Goal: Information Seeking & Learning: Compare options

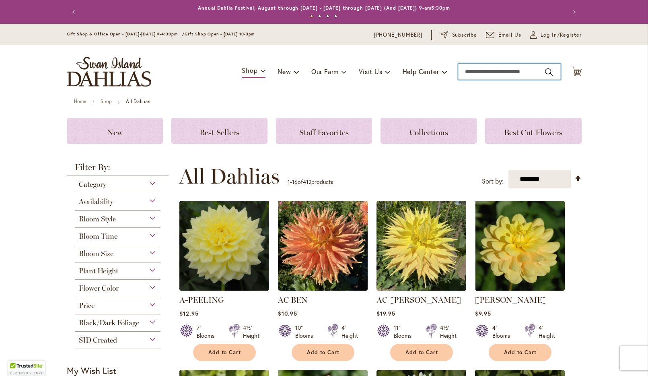
click at [471, 78] on input "Search" at bounding box center [509, 72] width 103 height 16
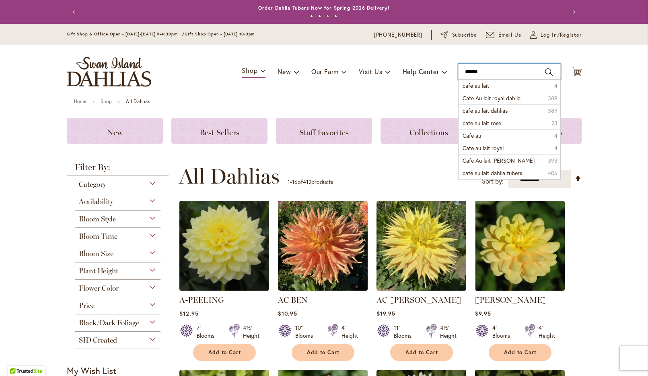
type input "**********"
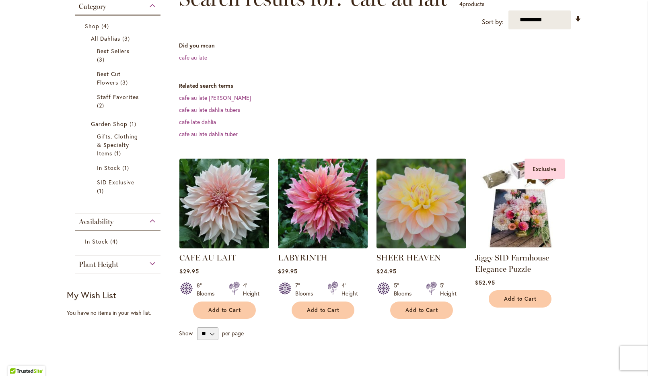
scroll to position [138, 0]
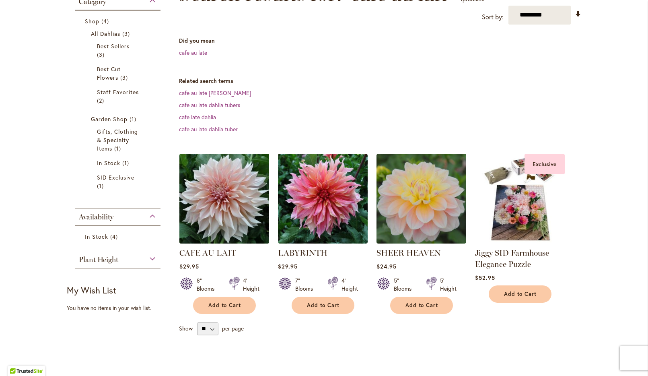
click at [203, 237] on img at bounding box center [224, 198] width 94 height 94
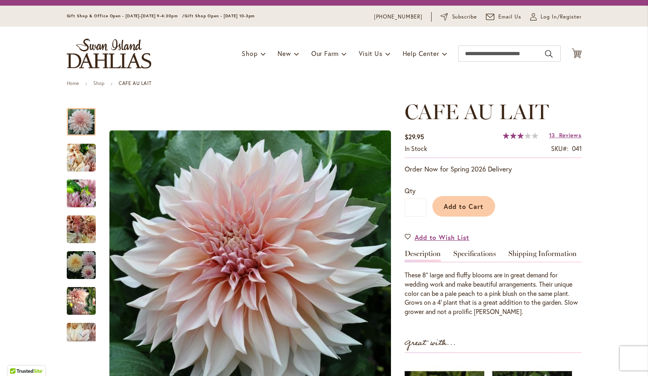
scroll to position [19, 0]
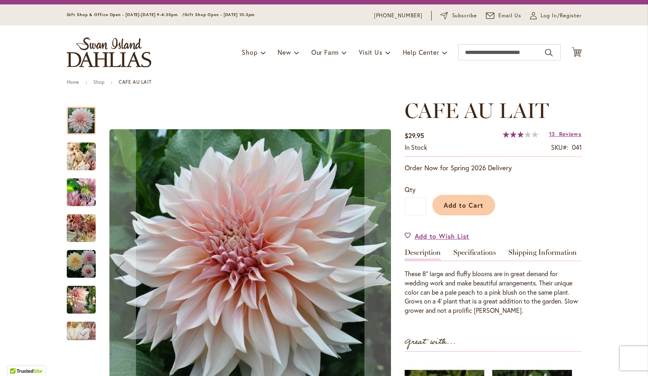
click at [78, 268] on img "Café Au Lait" at bounding box center [81, 263] width 29 height 29
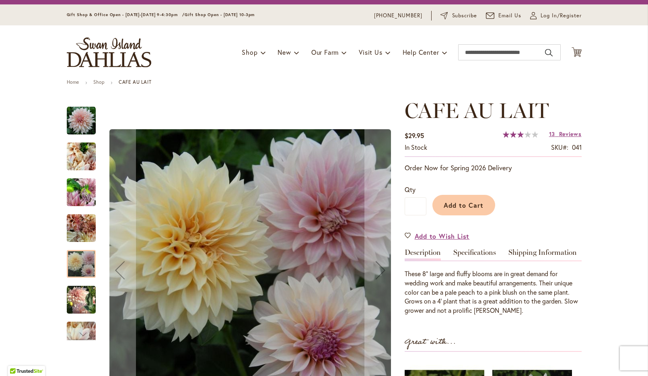
click at [80, 238] on img "Café Au Lait" at bounding box center [81, 228] width 29 height 29
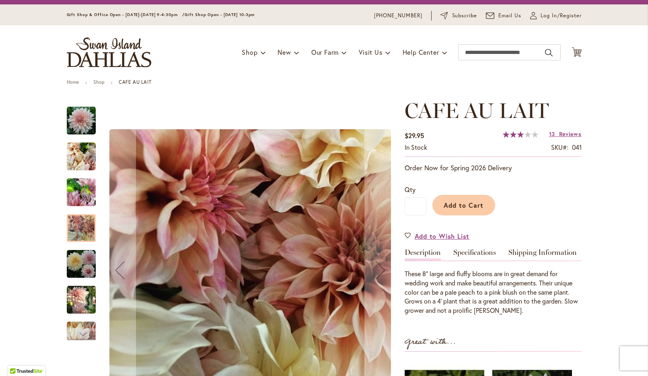
click at [78, 204] on img "Café Au Lait" at bounding box center [81, 192] width 29 height 39
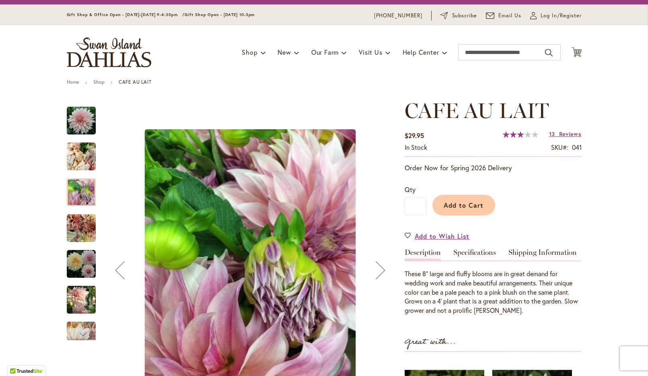
click at [78, 165] on img "Café Au Lait" at bounding box center [81, 156] width 29 height 39
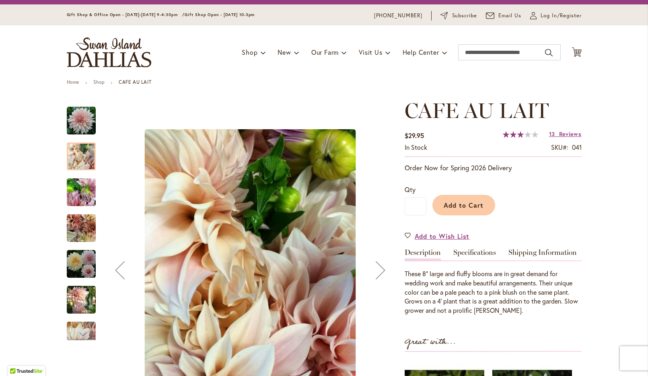
click at [82, 298] on img "Café Au Lait" at bounding box center [81, 299] width 29 height 30
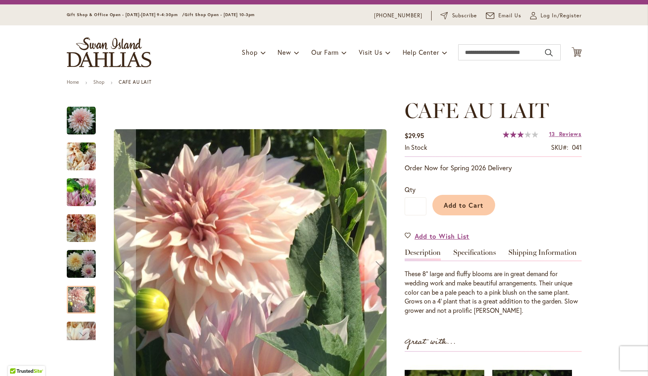
click at [87, 298] on div at bounding box center [81, 300] width 29 height 28
click at [80, 278] on img "Café Au Lait" at bounding box center [81, 263] width 29 height 29
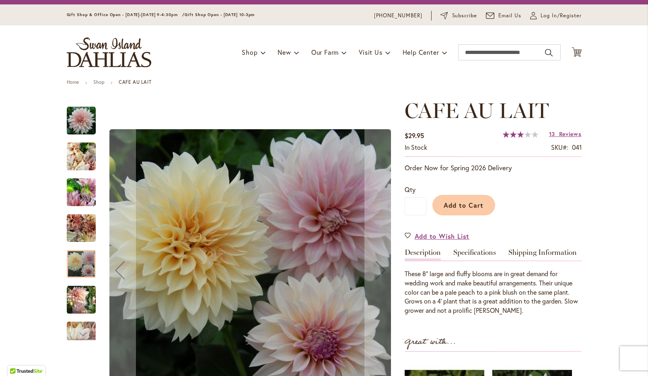
click at [83, 233] on img "Café Au Lait" at bounding box center [81, 228] width 29 height 29
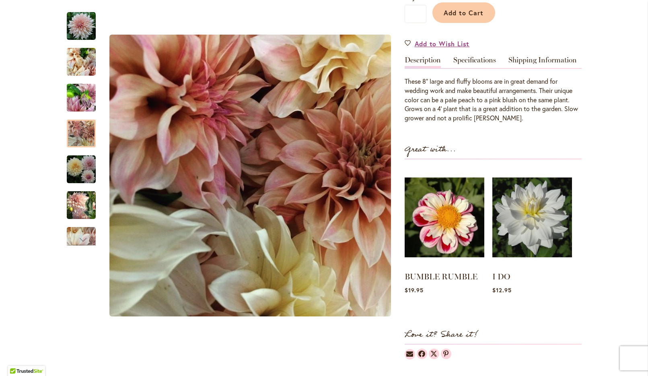
scroll to position [212, 0]
click at [532, 228] on img at bounding box center [532, 216] width 79 height 99
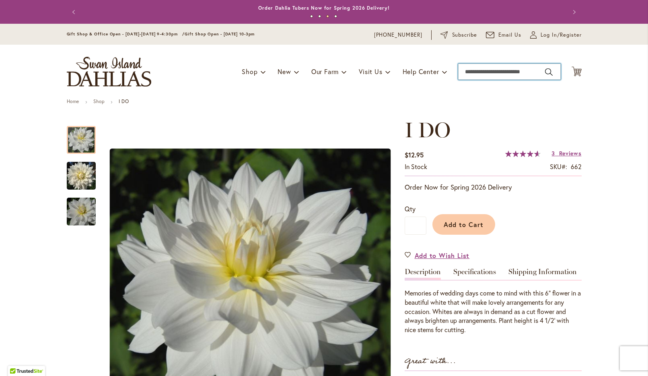
click at [474, 74] on input "Search" at bounding box center [509, 72] width 103 height 16
type input "*******"
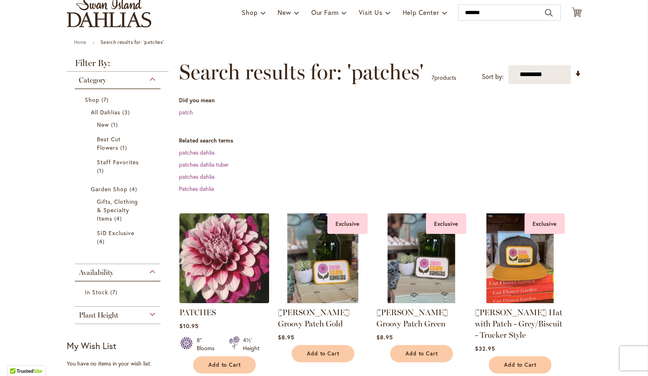
scroll to position [70, 0]
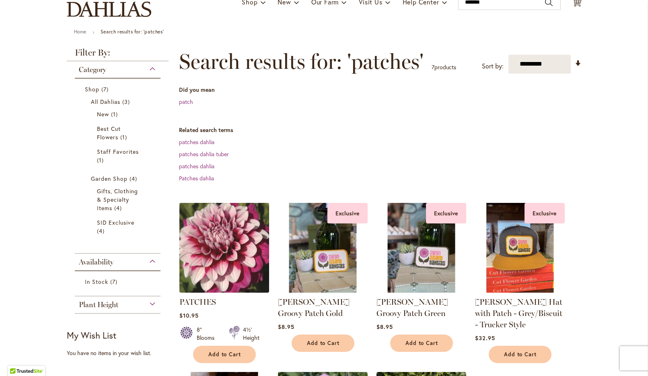
click at [233, 268] on img at bounding box center [224, 247] width 94 height 94
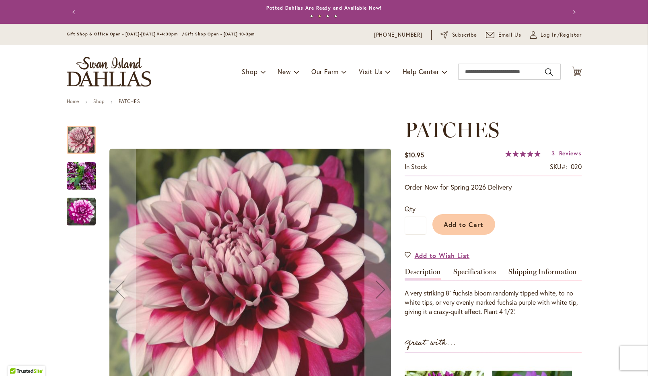
click at [86, 184] on img "Patches" at bounding box center [81, 175] width 29 height 39
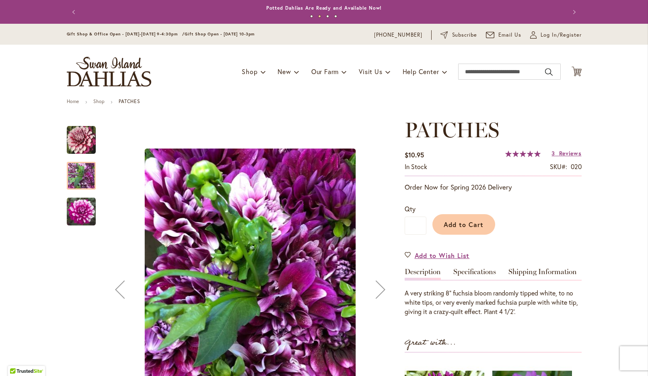
click at [84, 208] on img "Patches" at bounding box center [81, 211] width 29 height 29
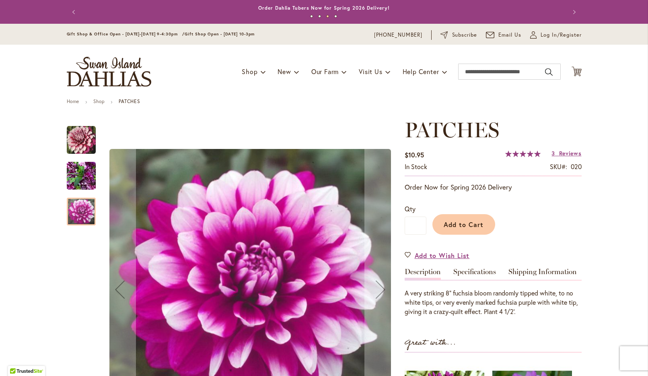
click at [78, 150] on img "Patches" at bounding box center [81, 140] width 29 height 29
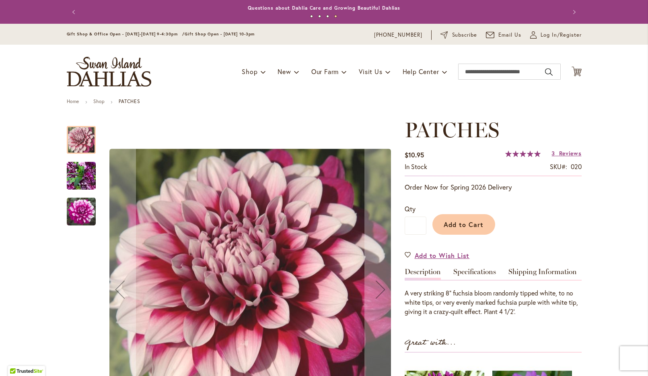
click at [83, 173] on img "Patches" at bounding box center [81, 175] width 29 height 39
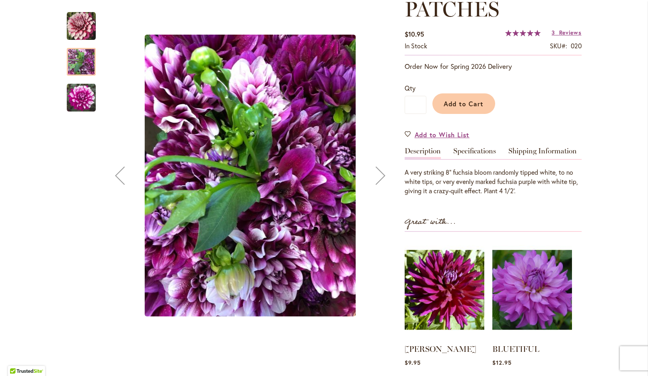
scroll to position [123, 0]
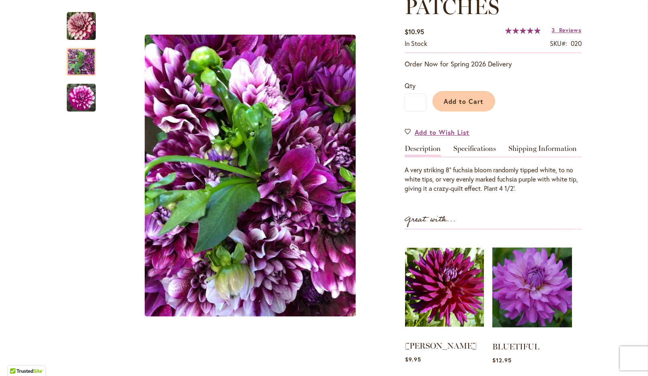
click at [447, 304] on img at bounding box center [444, 287] width 79 height 99
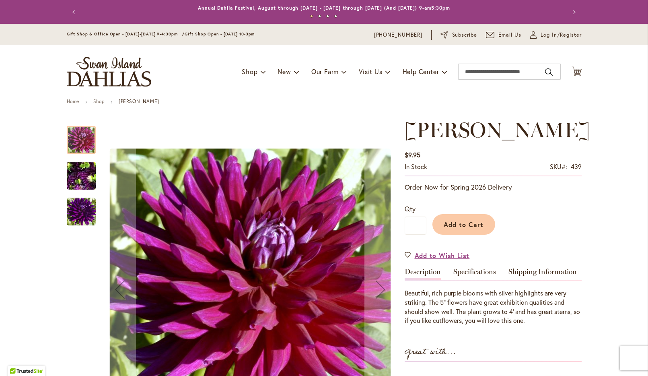
click at [76, 172] on img "NADINE JESSIE" at bounding box center [81, 175] width 58 height 43
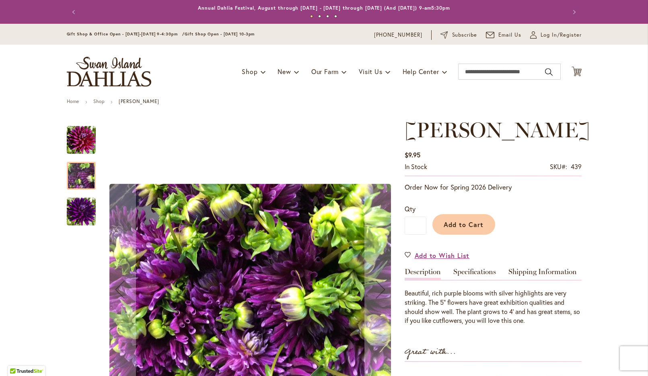
click at [80, 210] on img "NADINE JESSIE" at bounding box center [81, 211] width 29 height 29
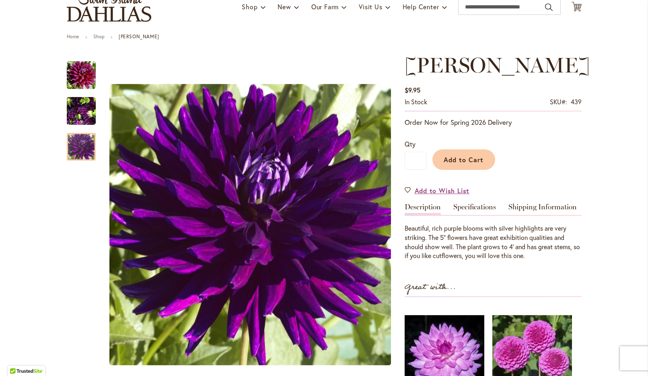
scroll to position [64, 0]
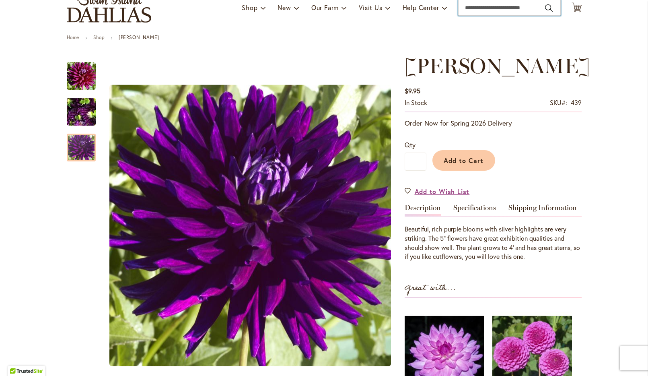
click at [463, 11] on input "Search" at bounding box center [509, 8] width 103 height 16
click at [474, 25] on span "cleaview jonas" at bounding box center [495, 22] width 64 height 8
type input "**********"
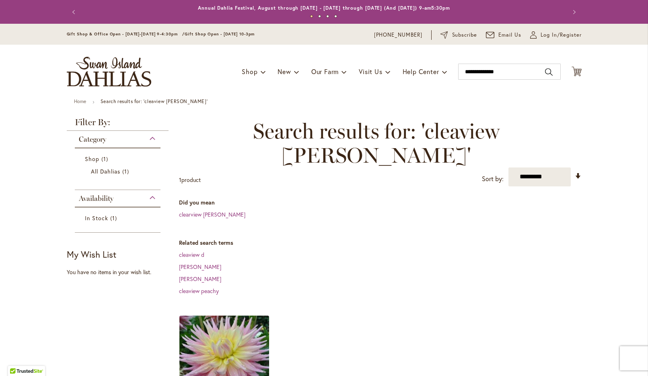
click at [228, 329] on img at bounding box center [224, 360] width 94 height 94
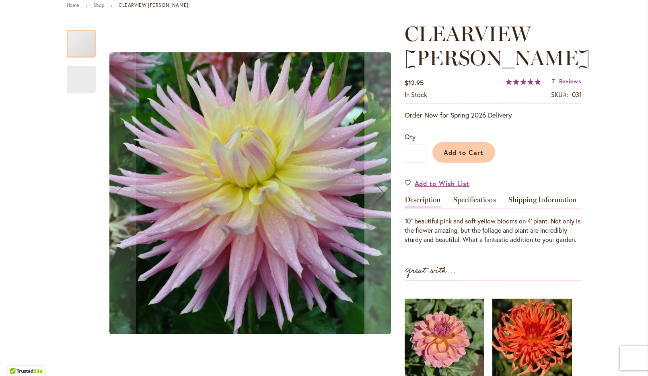
scroll to position [105, 0]
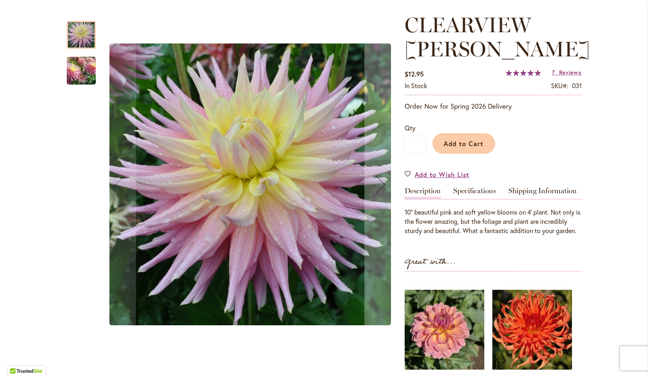
click at [80, 73] on img "Clearview Jonas" at bounding box center [81, 70] width 58 height 49
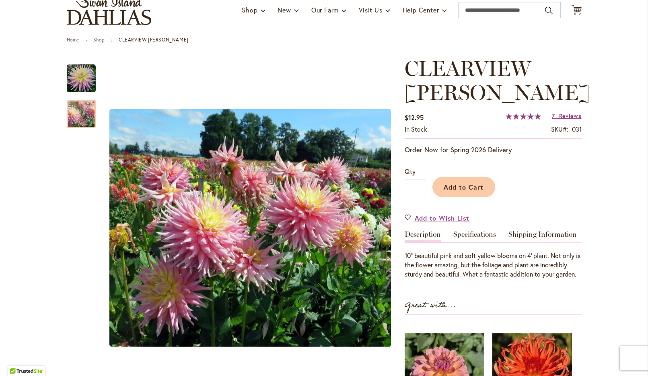
scroll to position [40, 0]
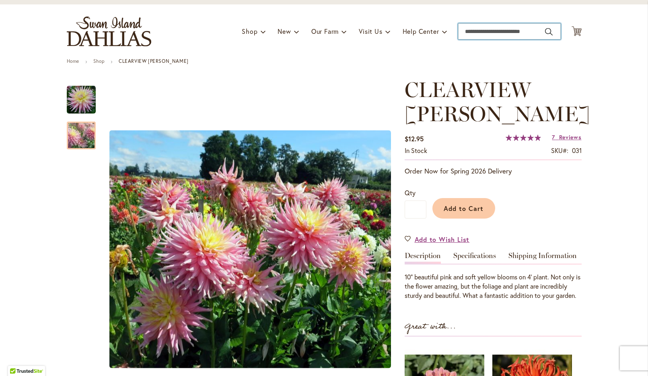
click at [471, 32] on input "Search" at bounding box center [509, 31] width 103 height 16
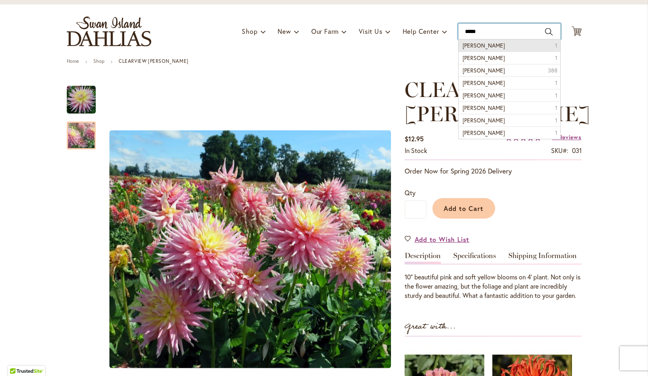
type input "**********"
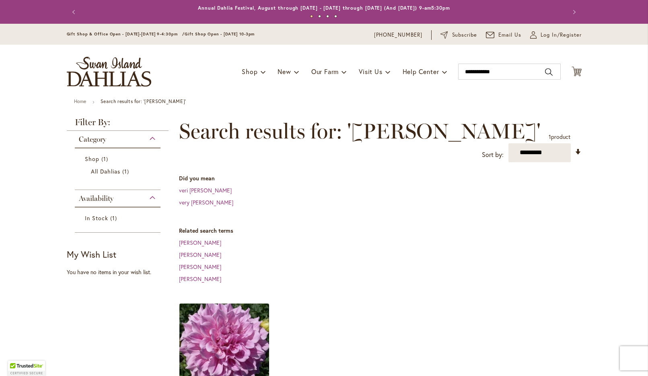
click at [223, 343] on img at bounding box center [224, 348] width 94 height 94
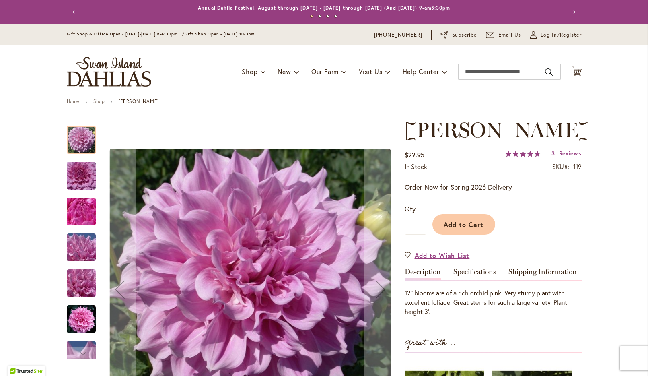
click at [80, 176] on img "Vera Seyfang" at bounding box center [81, 175] width 58 height 39
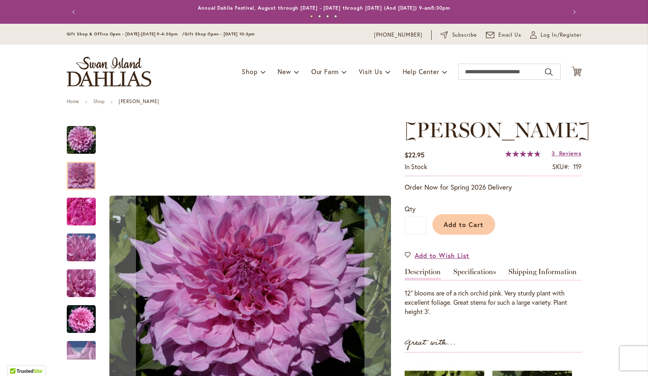
click at [84, 323] on img "Vera Seyfang" at bounding box center [81, 318] width 29 height 29
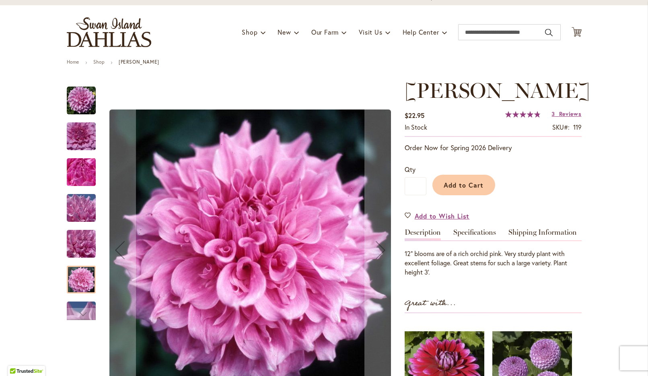
scroll to position [41, 0]
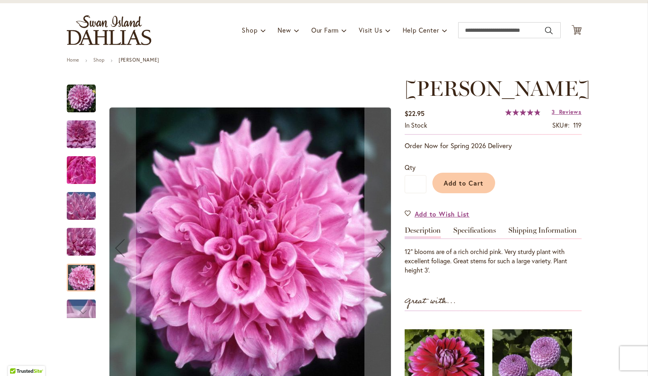
click at [74, 105] on img "Vera Seyfang" at bounding box center [81, 98] width 29 height 29
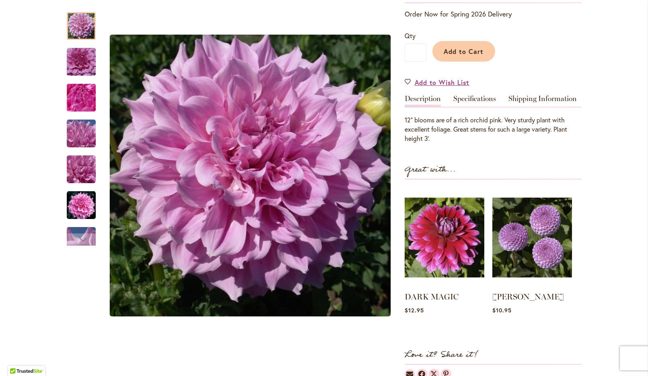
scroll to position [96, 0]
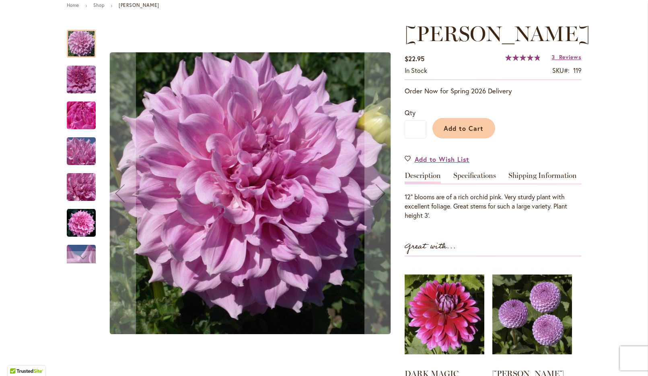
click at [86, 86] on img "Vera Seyfang" at bounding box center [81, 79] width 58 height 39
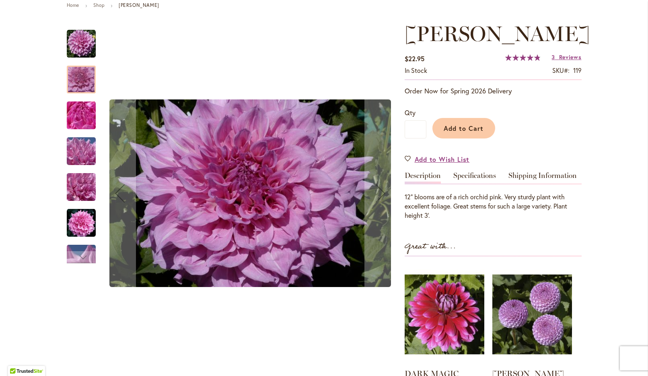
click at [84, 114] on img "Vera Seyfang" at bounding box center [81, 115] width 58 height 43
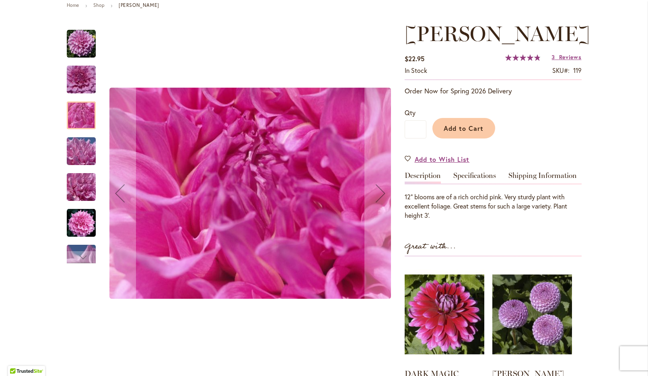
click at [82, 144] on img "Vera Seyfang" at bounding box center [81, 151] width 58 height 43
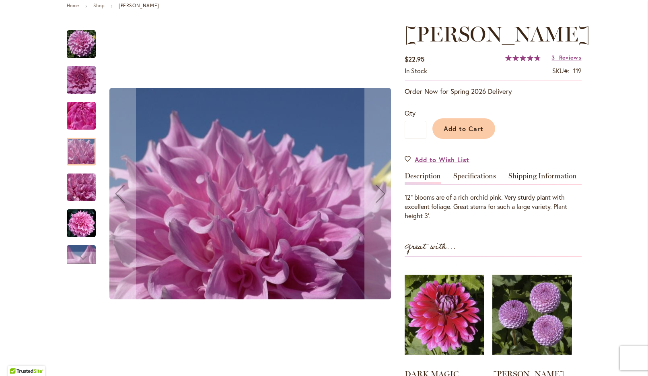
scroll to position [0, 0]
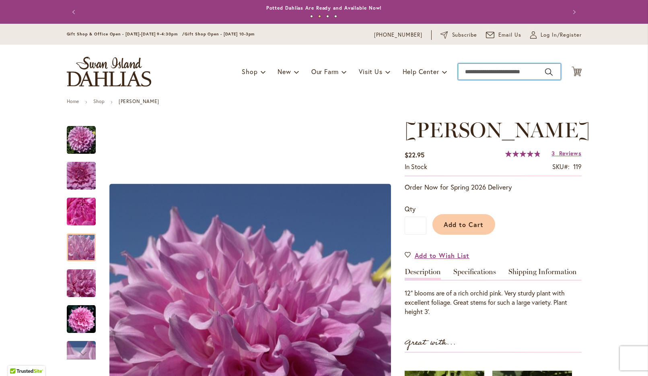
click at [466, 74] on input "Search" at bounding box center [509, 72] width 103 height 16
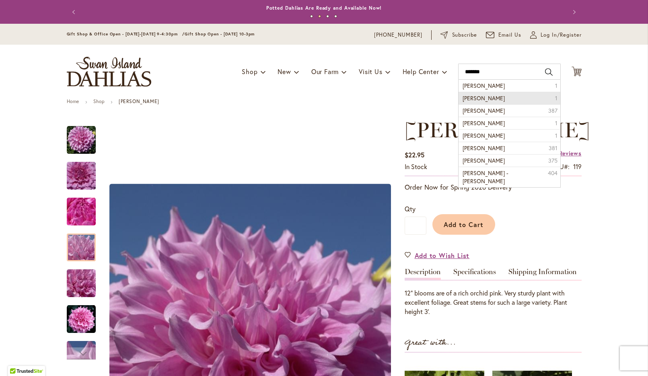
click at [482, 101] on span "brandon michael" at bounding box center [484, 98] width 42 height 8
type input "**********"
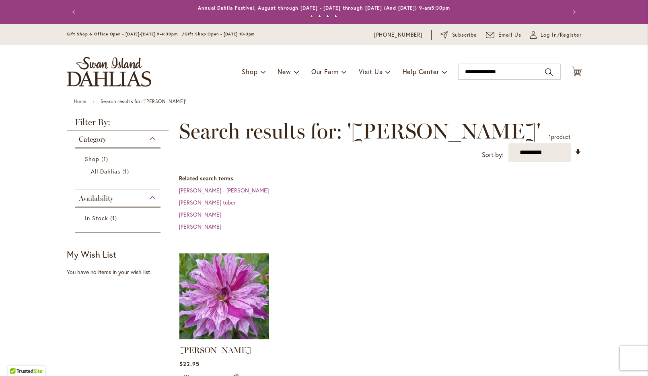
click at [236, 302] on img at bounding box center [224, 296] width 94 height 94
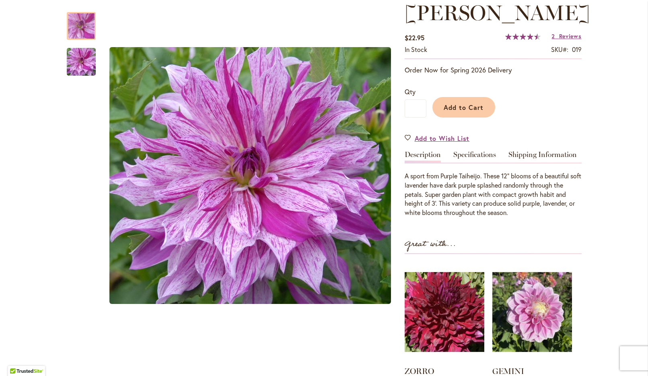
scroll to position [110, 0]
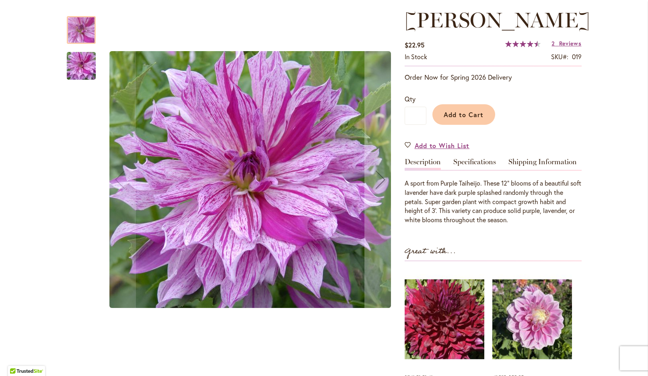
click at [77, 65] on img "Brandon Michael" at bounding box center [81, 66] width 58 height 39
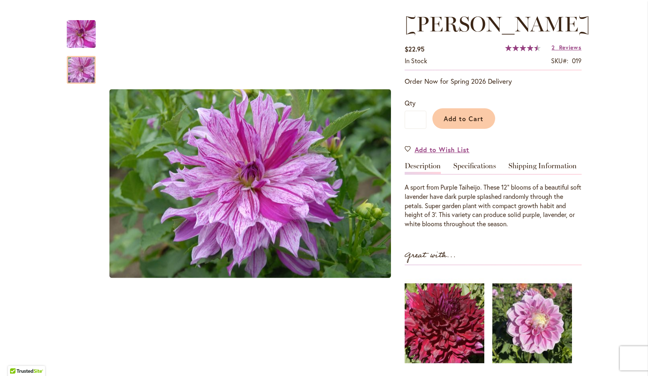
scroll to position [0, 0]
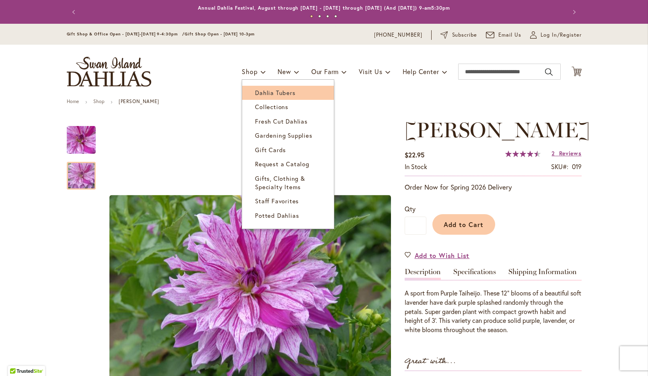
click at [262, 99] on link "Dahlia Tubers" at bounding box center [288, 93] width 92 height 14
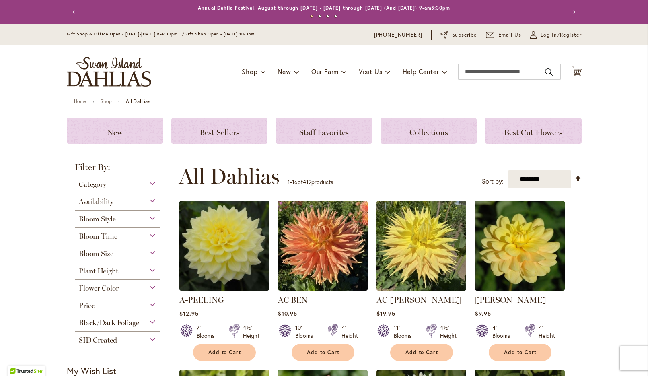
click at [106, 290] on span "Flower Color" at bounding box center [99, 288] width 40 height 9
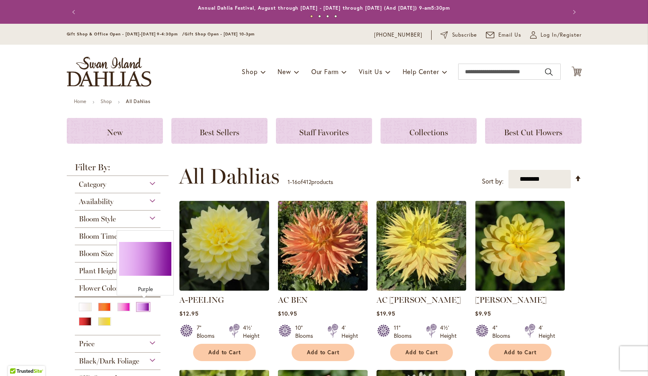
click at [144, 307] on div "Purple" at bounding box center [143, 306] width 13 height 8
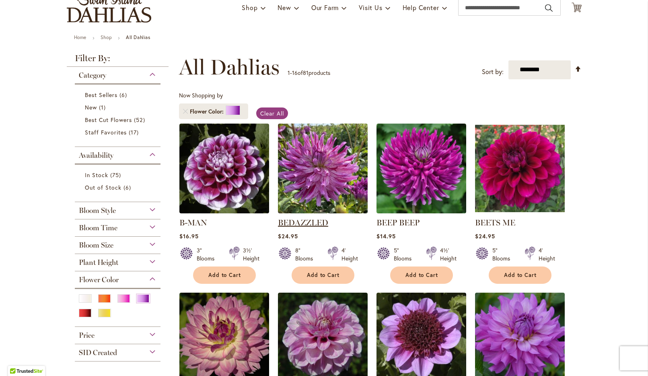
scroll to position [69, 0]
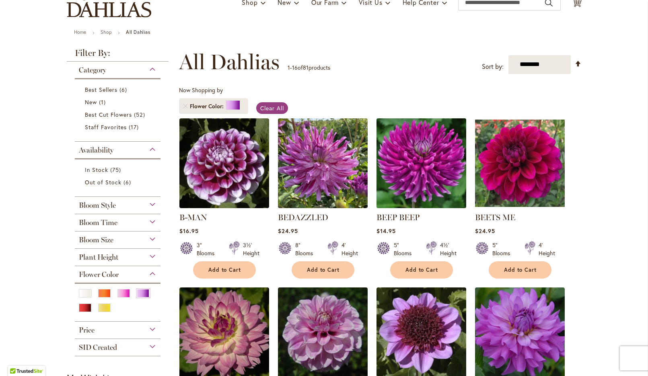
click at [424, 193] on img at bounding box center [421, 163] width 94 height 94
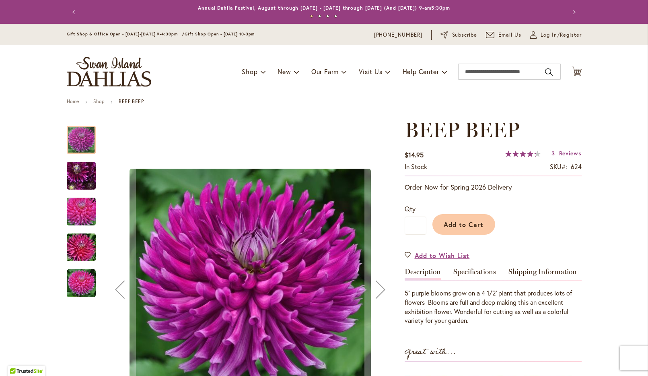
click at [83, 174] on img "BEEP BEEP" at bounding box center [81, 175] width 58 height 43
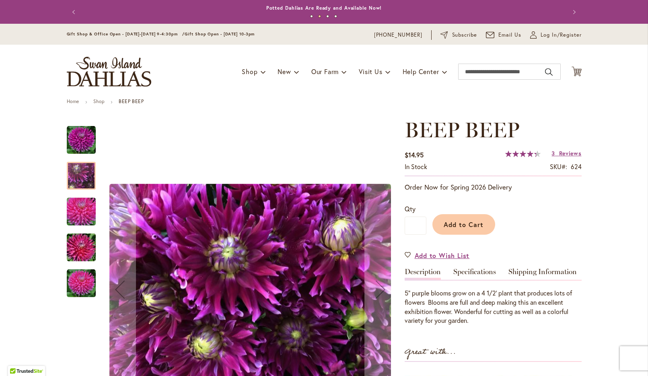
click at [78, 212] on img "BEEP BEEP" at bounding box center [81, 211] width 58 height 39
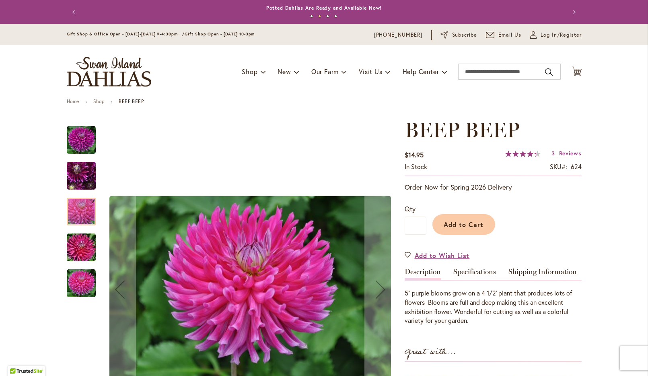
click at [82, 244] on img "BEEP BEEP" at bounding box center [81, 247] width 58 height 39
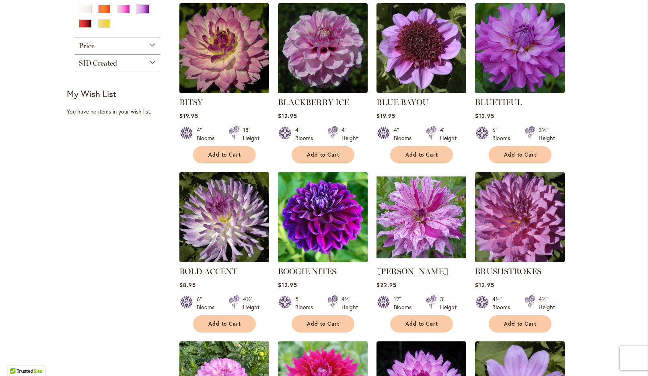
scroll to position [300, 0]
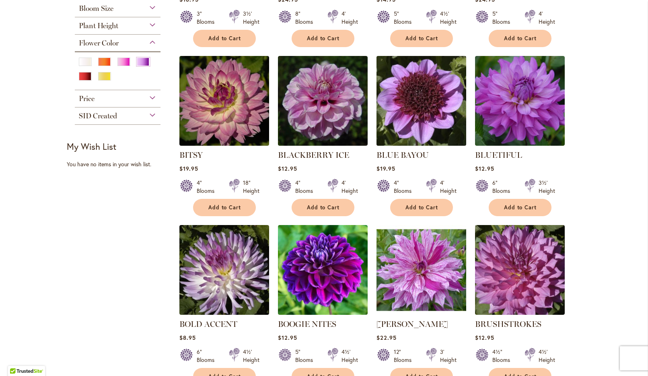
click at [432, 104] on img at bounding box center [421, 100] width 94 height 94
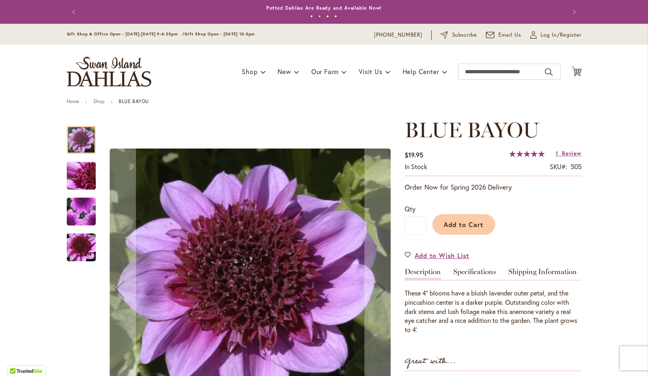
click at [77, 256] on img "BLUE BAYOU" at bounding box center [81, 247] width 58 height 39
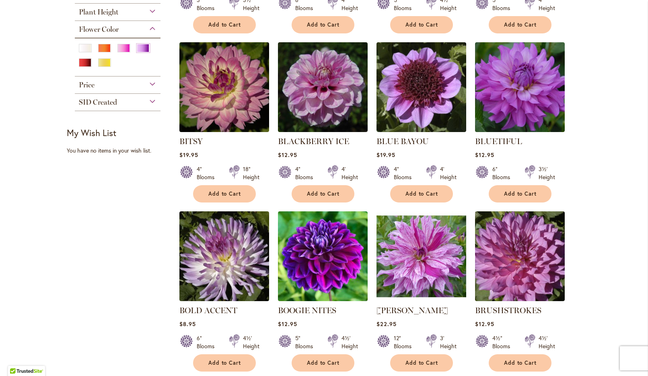
scroll to position [313, 0]
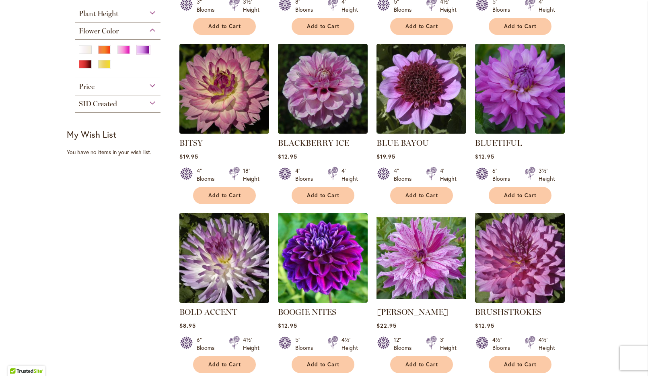
click at [221, 276] on img at bounding box center [224, 257] width 94 height 94
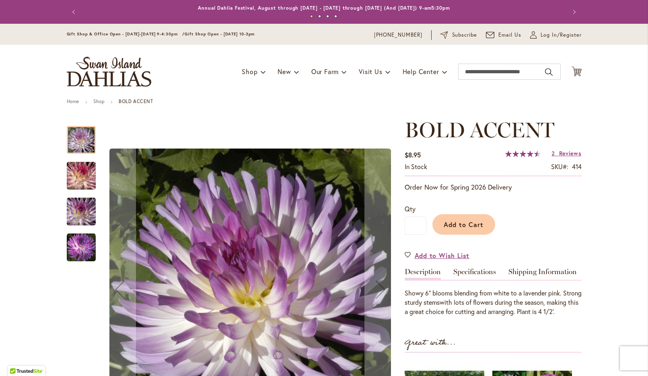
click at [76, 169] on img "BOLD ACCENT" at bounding box center [81, 175] width 58 height 39
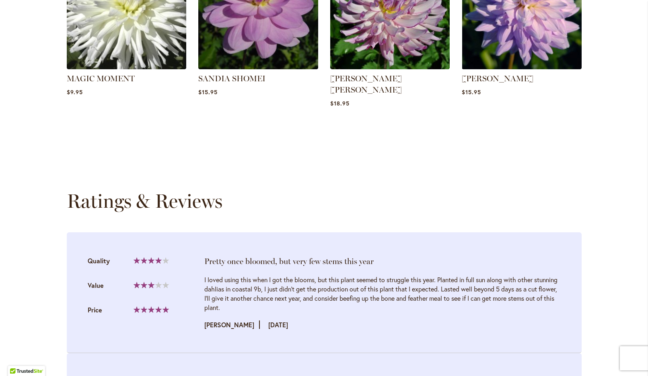
scroll to position [664, 0]
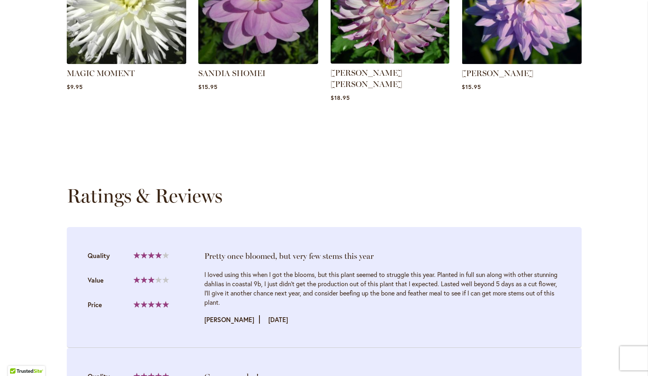
click at [389, 45] on img at bounding box center [389, 4] width 125 height 125
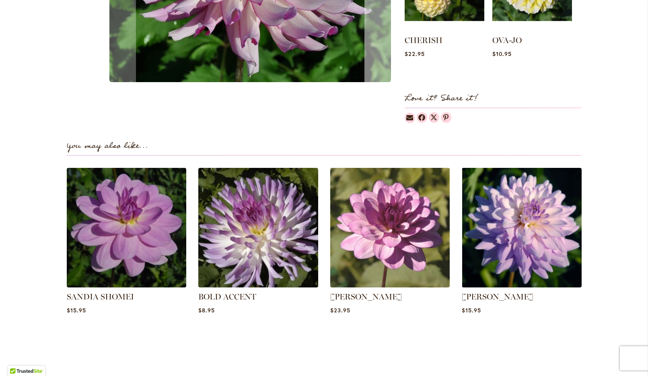
scroll to position [455, 0]
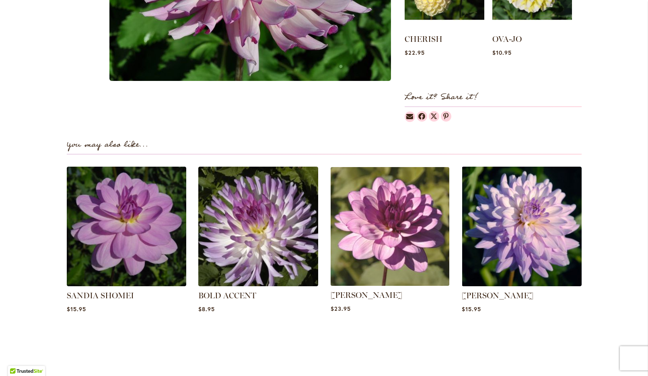
click at [409, 232] on img at bounding box center [389, 226] width 125 height 125
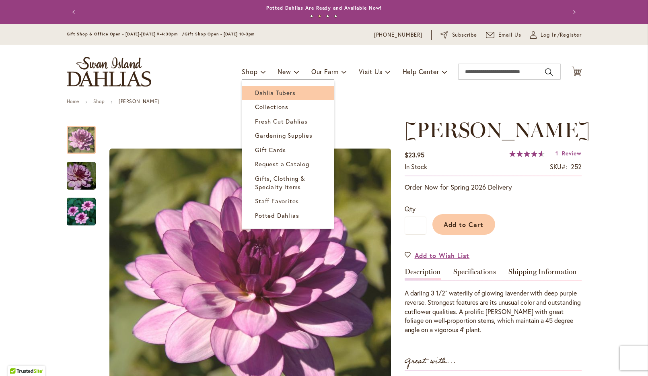
click at [271, 95] on span "Dahlia Tubers" at bounding box center [275, 92] width 40 height 8
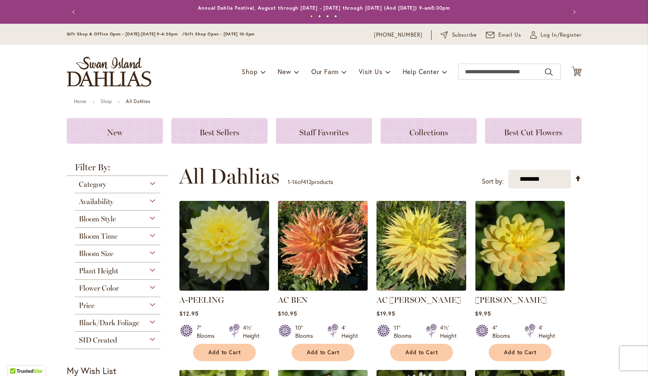
click at [106, 323] on span "Black/Dark Foliage" at bounding box center [109, 322] width 60 height 9
click at [101, 346] on span "8 items" at bounding box center [101, 342] width 10 height 8
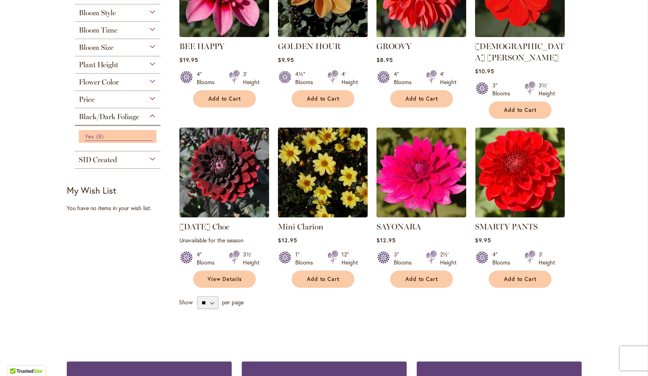
scroll to position [230, 0]
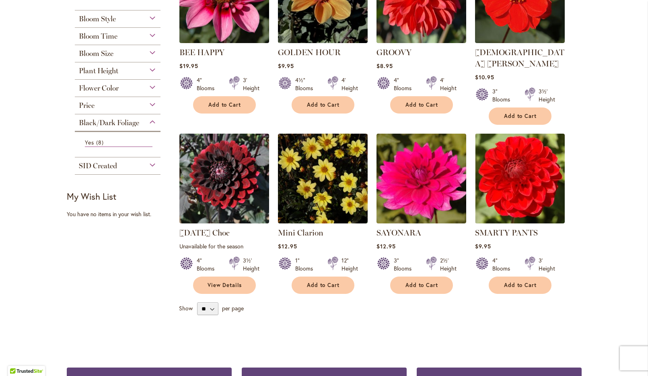
click at [138, 93] on div "Flower Color" at bounding box center [118, 86] width 86 height 13
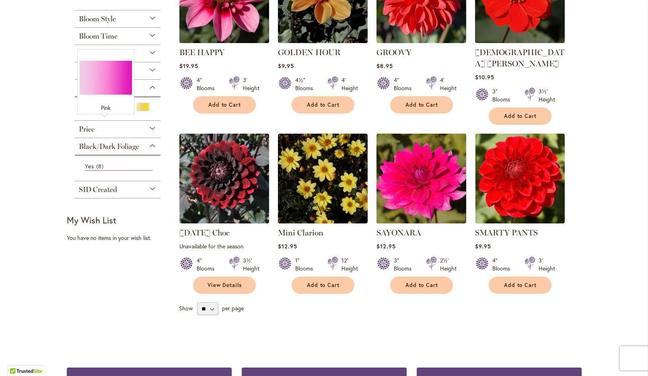
click at [105, 111] on div "Pink" at bounding box center [104, 107] width 13 height 8
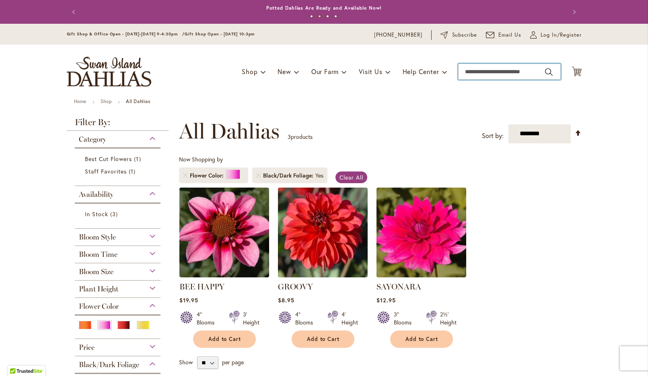
click at [473, 76] on input "Search" at bounding box center [509, 72] width 103 height 16
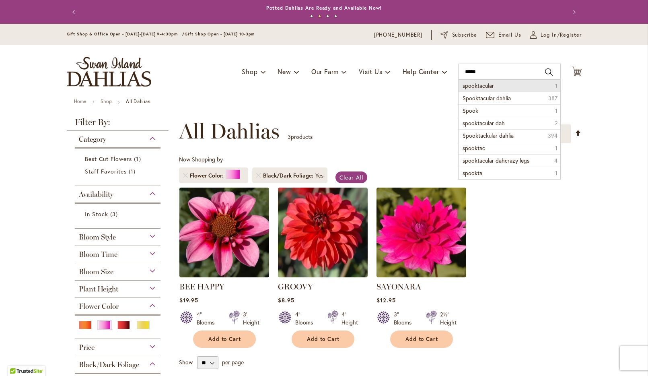
click at [475, 84] on span "spooktacular" at bounding box center [478, 86] width 31 height 8
type input "**********"
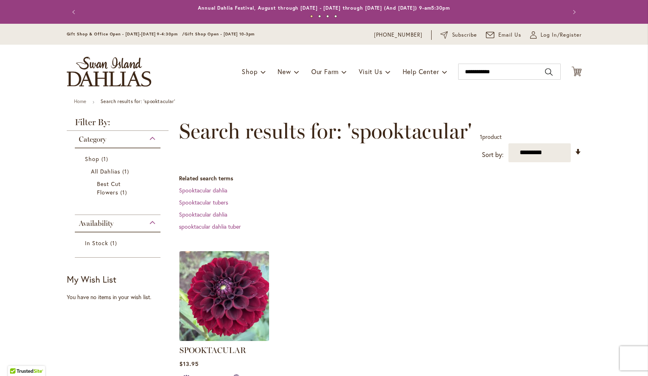
click at [222, 327] on img at bounding box center [224, 296] width 94 height 94
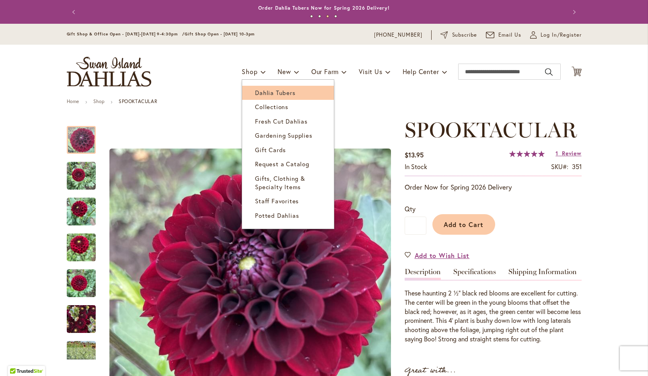
click at [258, 97] on span "Dahlia Tubers" at bounding box center [275, 92] width 40 height 8
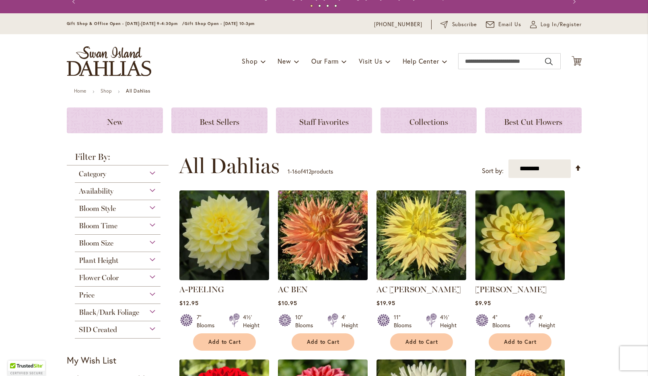
scroll to position [14, 0]
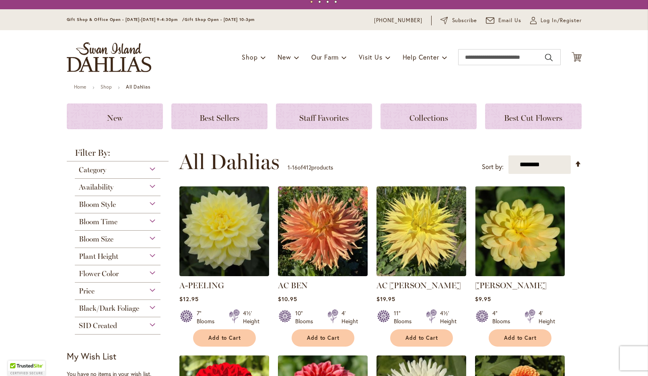
click at [113, 207] on span "Bloom Style" at bounding box center [97, 204] width 37 height 9
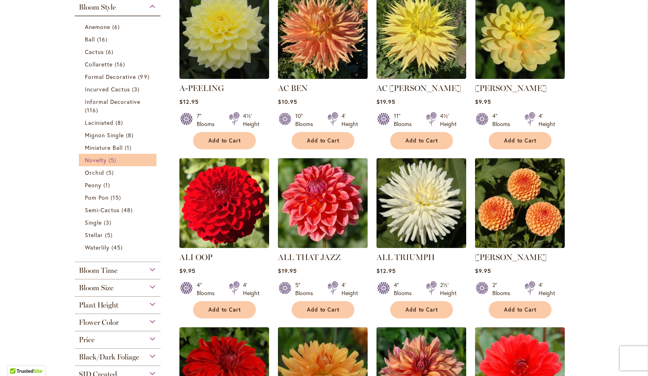
click at [107, 164] on span "Novelty" at bounding box center [96, 160] width 22 height 8
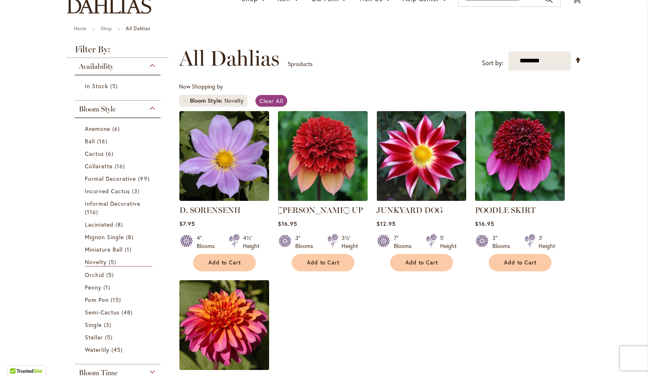
scroll to position [84, 0]
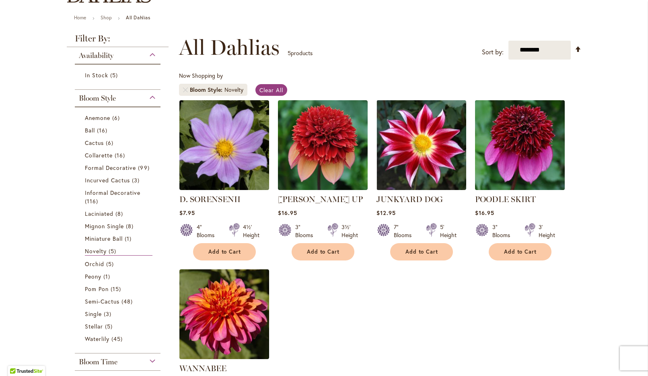
click at [540, 139] on img at bounding box center [520, 145] width 94 height 94
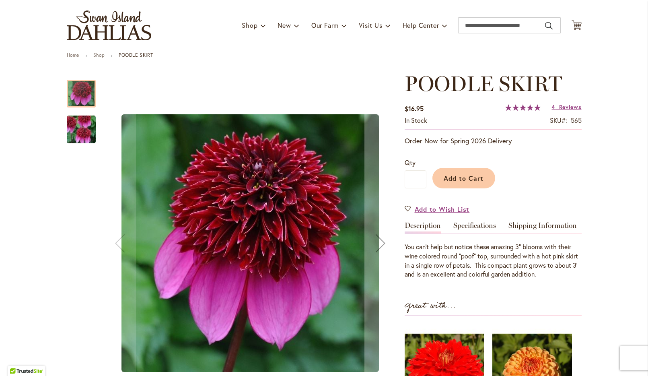
scroll to position [49, 0]
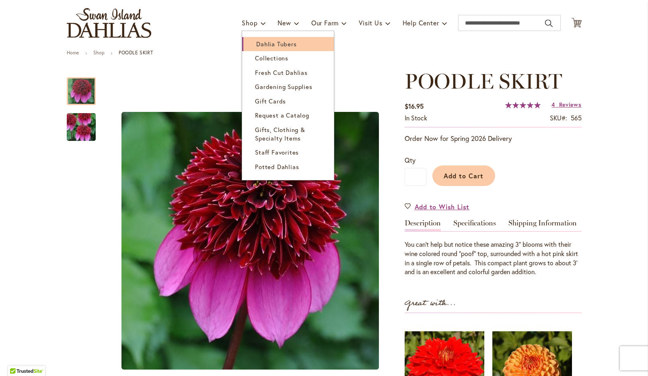
click at [254, 46] on link "Dahlia Tubers" at bounding box center [288, 44] width 92 height 14
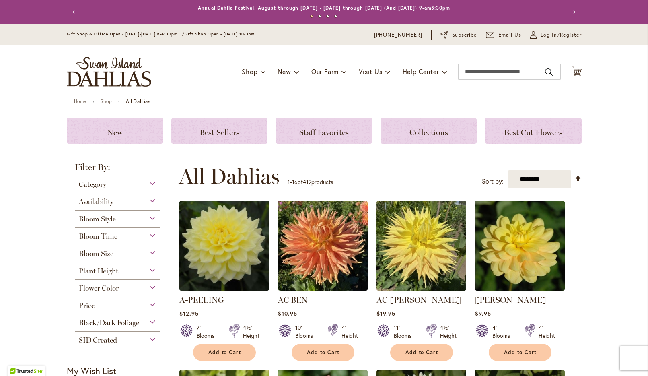
click at [118, 260] on div "Bloom Size (AA) Over 10" Blooms 38 items (A) 8"–10" Blooms 19 items (B) 6"–8" B…" at bounding box center [118, 253] width 86 height 17
click at [117, 253] on div "Bloom Size" at bounding box center [118, 251] width 86 height 13
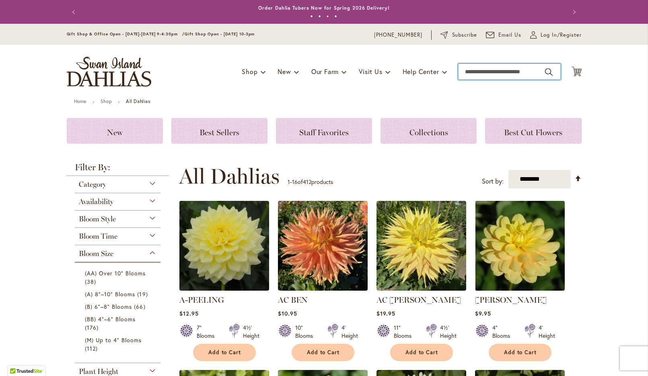
click at [499, 74] on input "Search" at bounding box center [509, 72] width 103 height 16
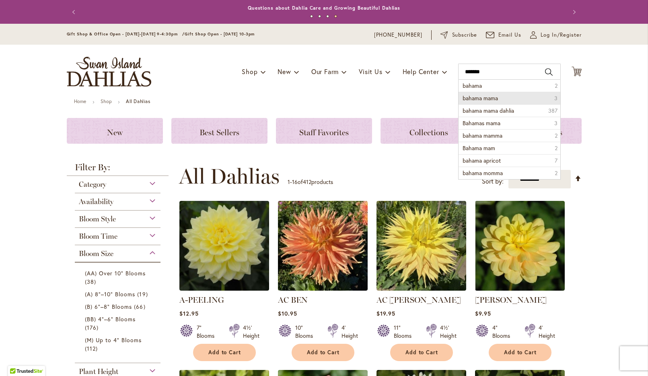
click at [497, 102] on span "bahama mama" at bounding box center [480, 98] width 35 height 8
type input "**********"
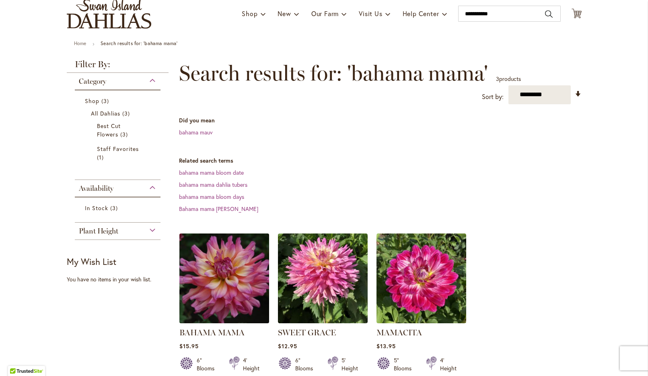
scroll to position [122, 0]
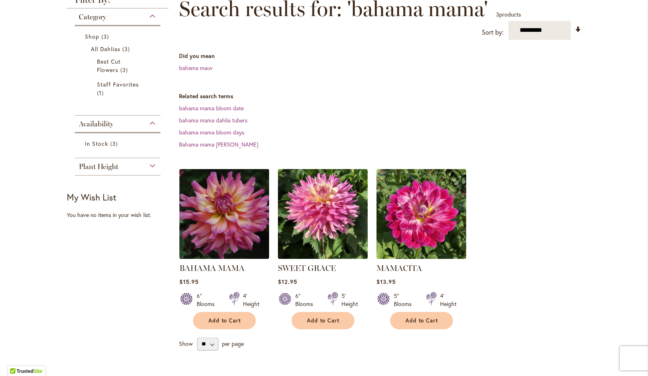
click at [231, 249] on img at bounding box center [224, 214] width 94 height 94
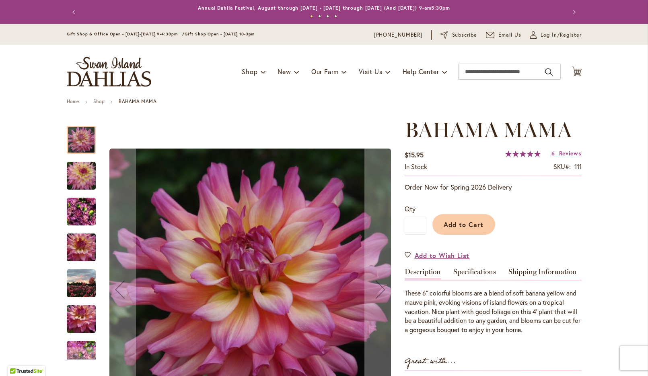
click at [84, 177] on img "Bahama Mama" at bounding box center [81, 175] width 58 height 39
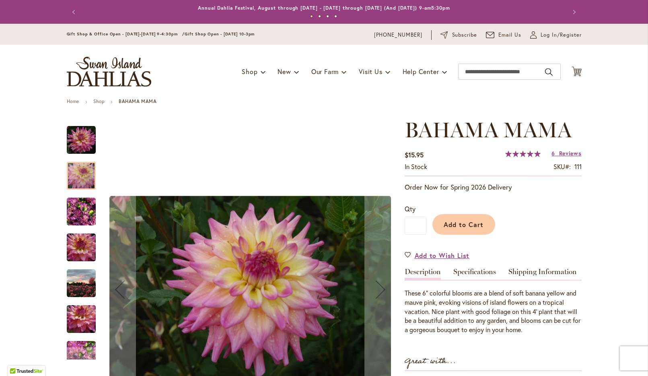
click at [82, 206] on img "Bahama Mama" at bounding box center [81, 211] width 29 height 39
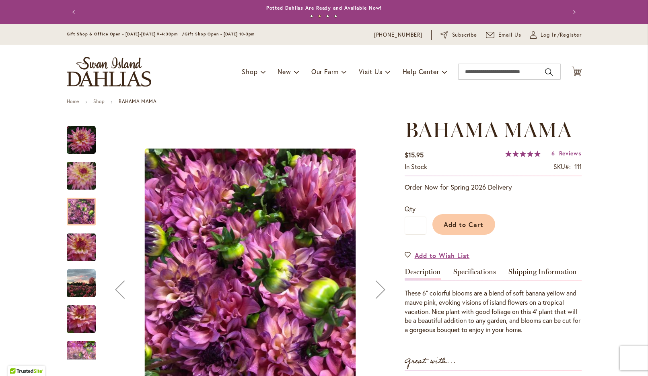
click at [88, 149] on img "Bahama Mama" at bounding box center [81, 140] width 29 height 29
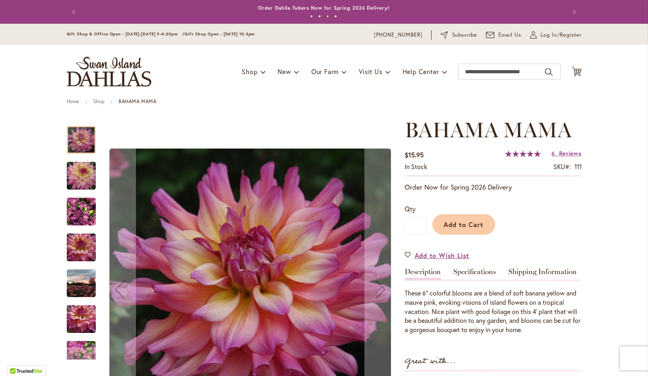
click at [84, 221] on img "Bahama Mama" at bounding box center [81, 211] width 29 height 39
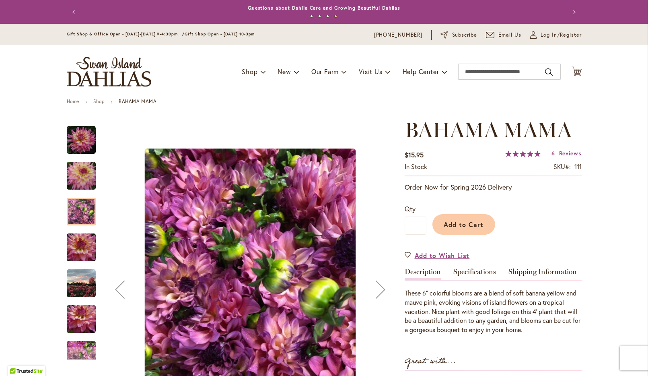
click at [84, 285] on img "Bahama Mama" at bounding box center [81, 283] width 29 height 29
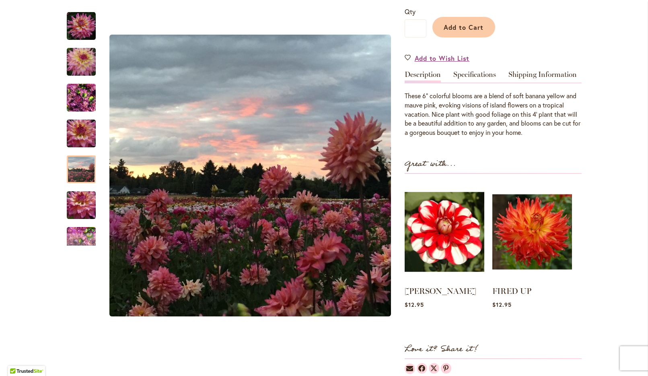
scroll to position [187, 0]
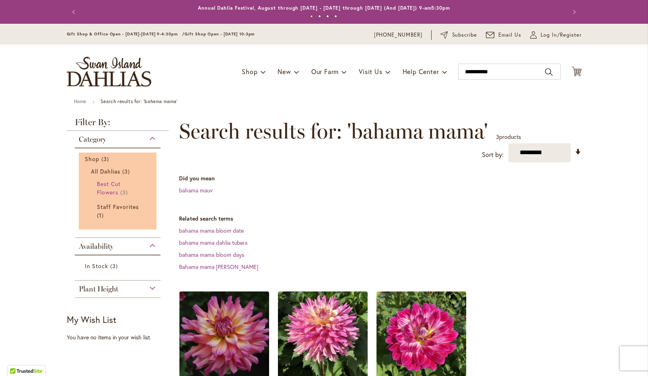
click at [108, 188] on span "Best Cut Flowers" at bounding box center [109, 188] width 24 height 16
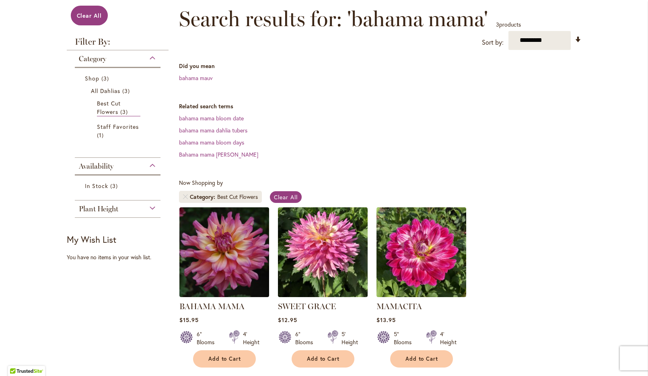
scroll to position [142, 0]
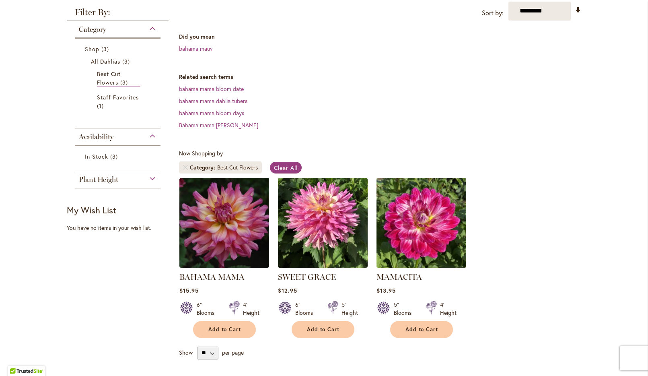
click at [419, 236] on img at bounding box center [421, 222] width 94 height 94
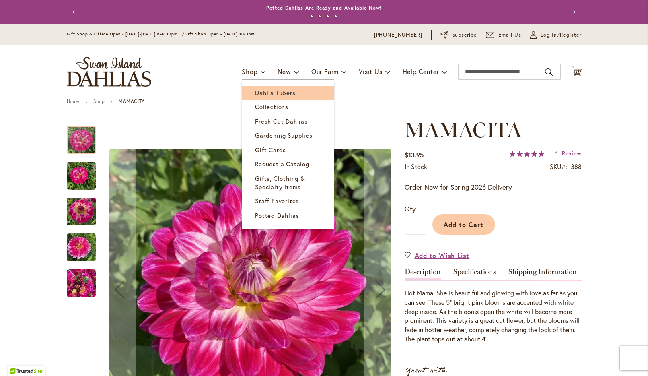
click at [260, 94] on span "Dahlia Tubers" at bounding box center [275, 92] width 40 height 8
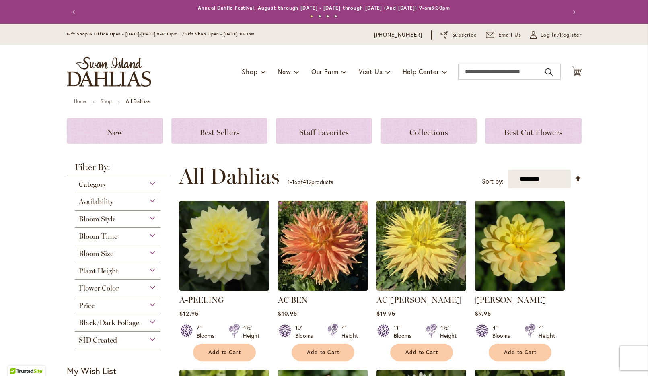
click at [131, 187] on div "Category" at bounding box center [118, 182] width 86 height 13
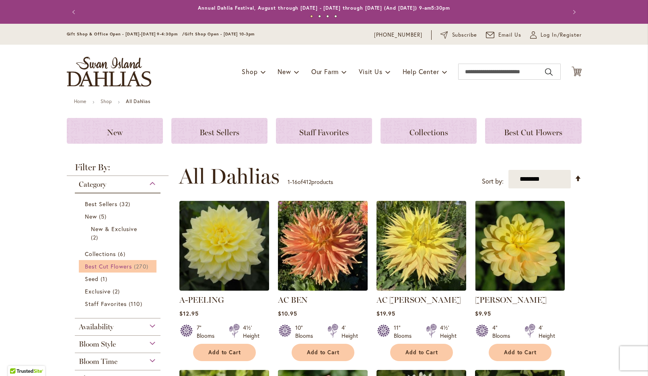
click at [114, 270] on span "Best Cut Flowers" at bounding box center [108, 266] width 47 height 8
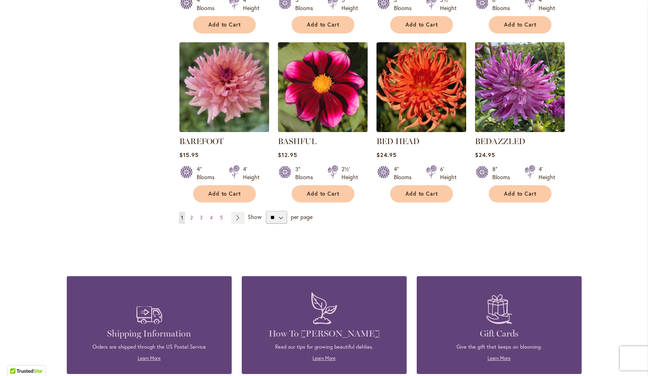
scroll to position [650, 0]
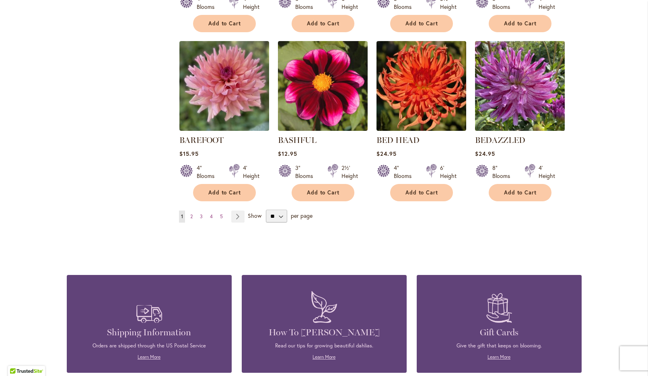
click at [536, 128] on img at bounding box center [520, 86] width 94 height 94
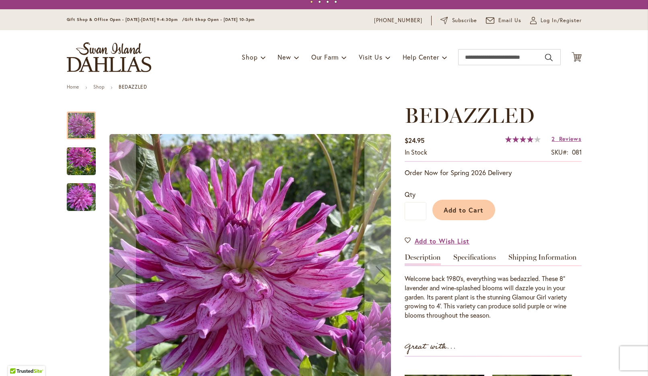
scroll to position [16, 0]
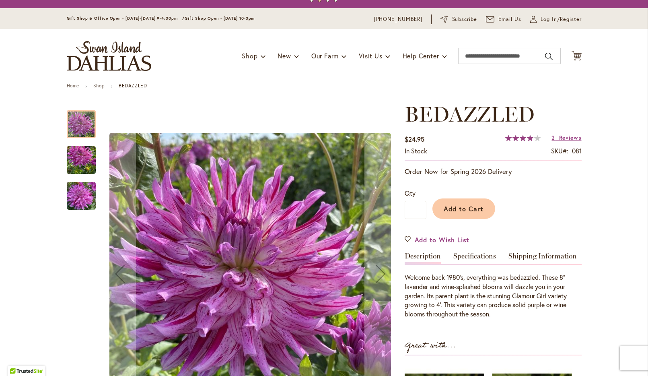
click at [79, 165] on img "Bedazzled" at bounding box center [81, 160] width 29 height 39
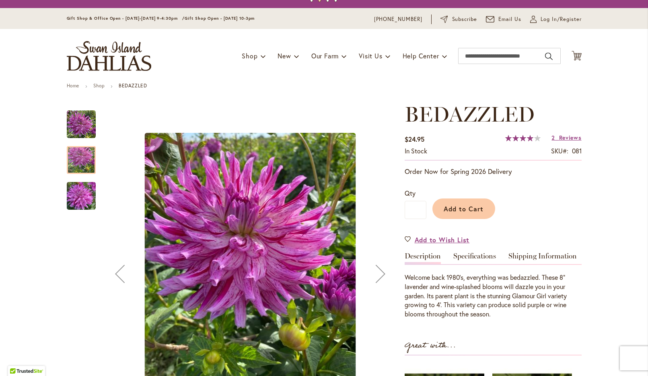
click at [82, 202] on img "Bedazzled" at bounding box center [81, 196] width 29 height 39
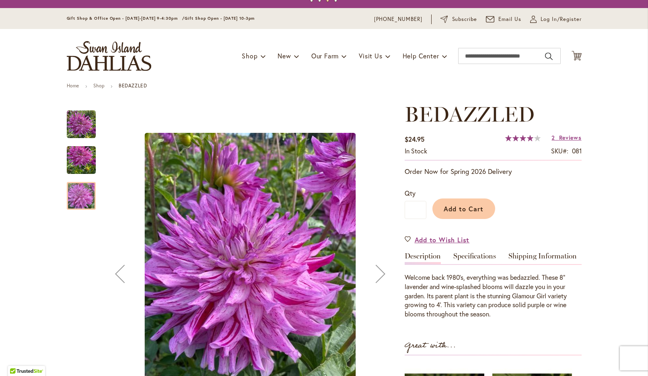
click at [81, 125] on img "Bedazzled" at bounding box center [81, 124] width 29 height 29
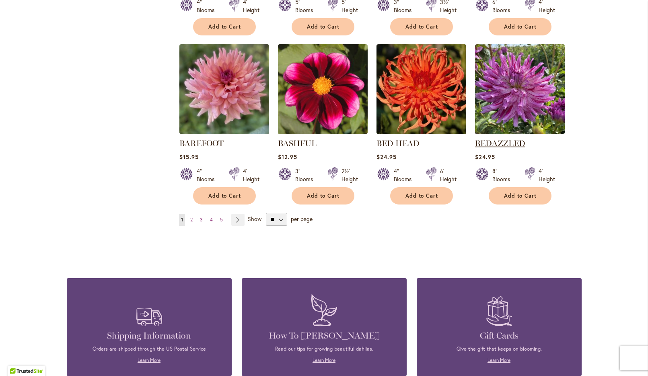
scroll to position [650, 0]
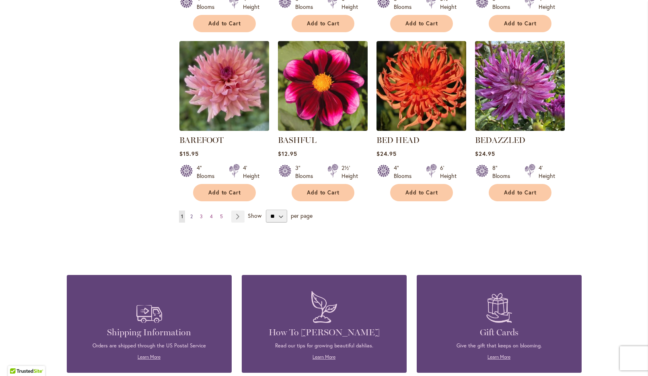
click at [191, 219] on span "2" at bounding box center [191, 216] width 2 height 6
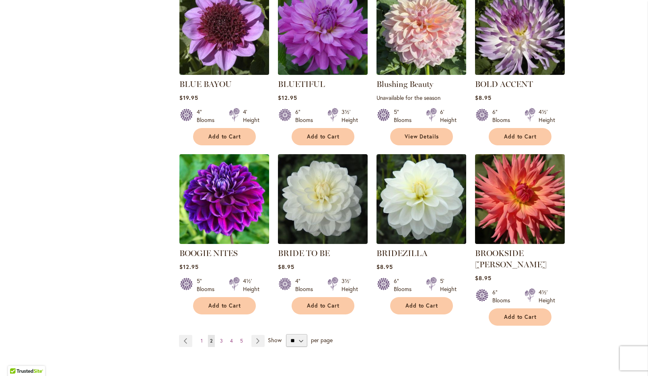
scroll to position [539, 0]
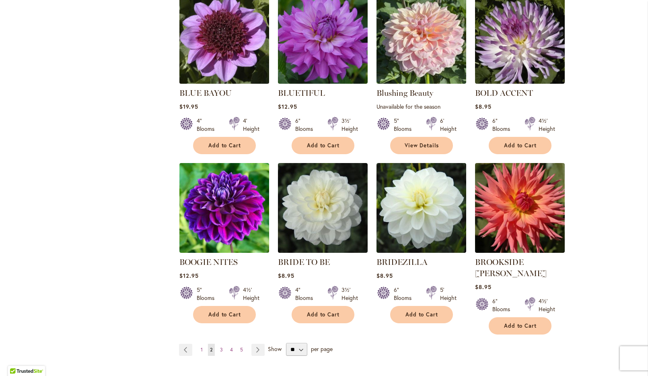
click at [219, 74] on img at bounding box center [224, 39] width 94 height 94
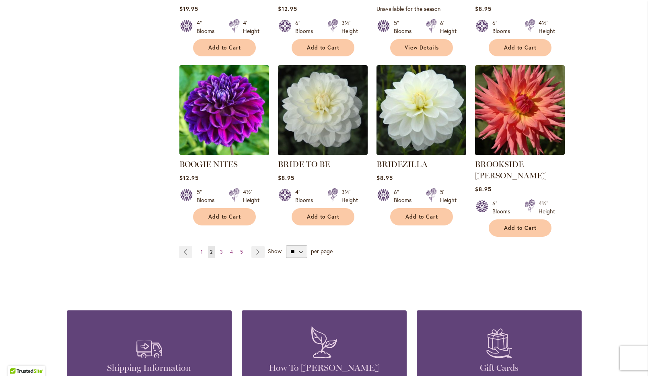
scroll to position [656, 0]
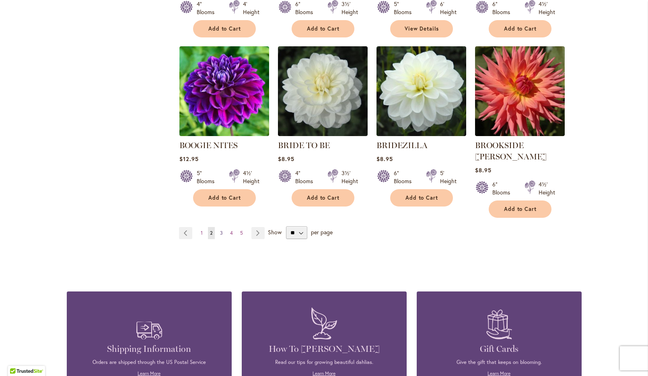
click at [223, 236] on span "3" at bounding box center [221, 233] width 3 height 6
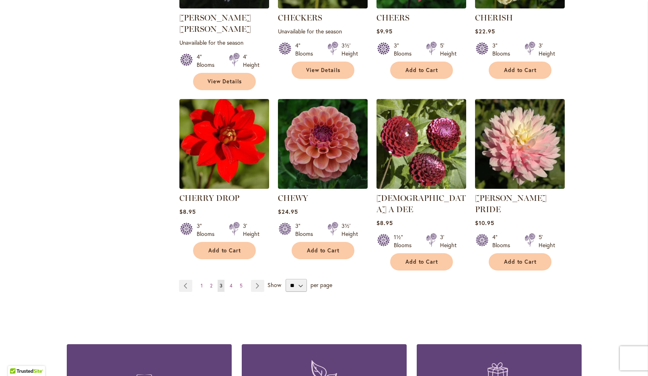
scroll to position [615, 0]
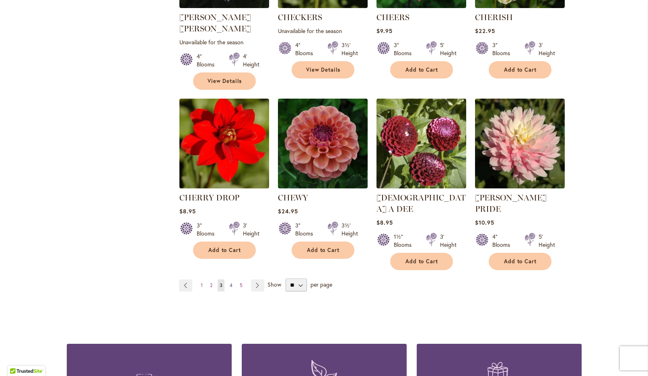
click at [232, 288] on span "4" at bounding box center [231, 285] width 3 height 6
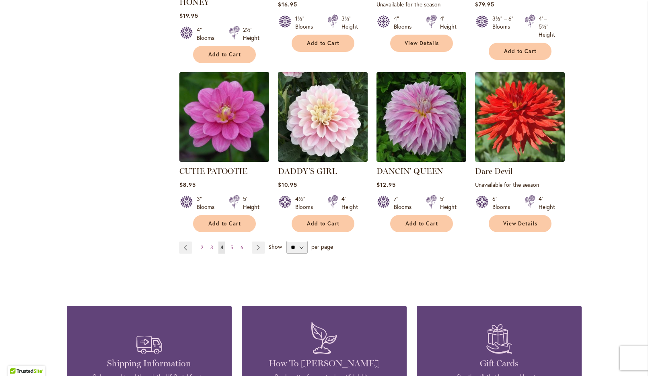
scroll to position [654, 0]
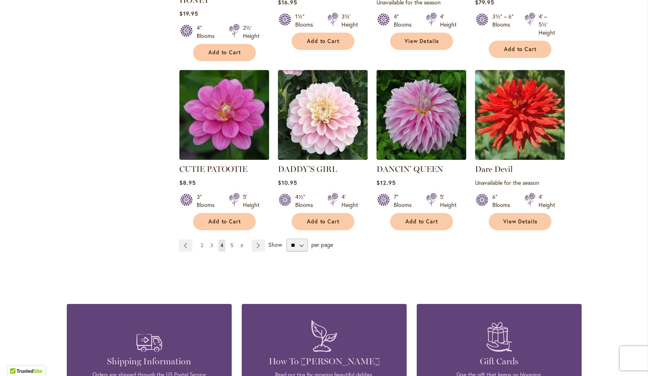
click at [233, 248] on span "5" at bounding box center [231, 245] width 3 height 6
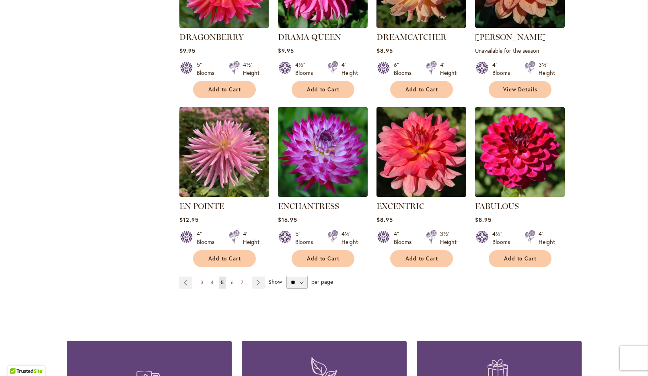
scroll to position [607, 0]
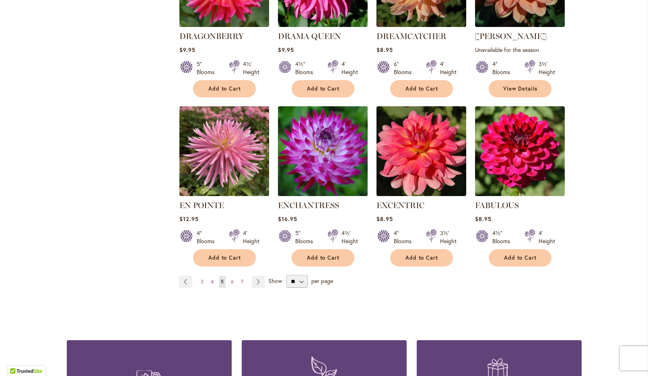
click at [338, 159] on img at bounding box center [323, 151] width 94 height 94
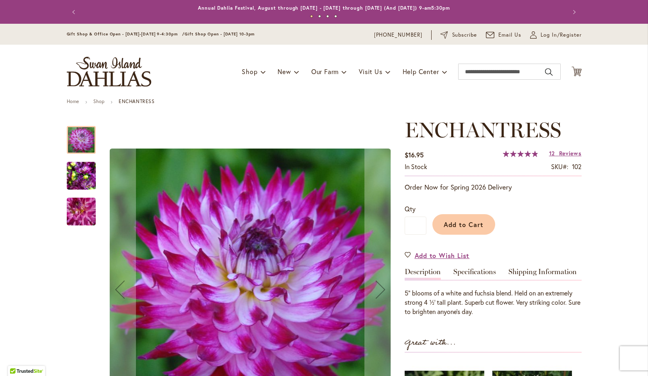
click at [84, 177] on img "Enchantress" at bounding box center [81, 175] width 29 height 39
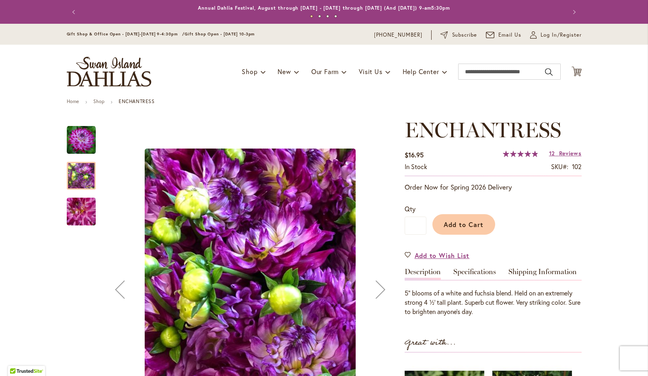
click at [83, 210] on img "Enchantress" at bounding box center [81, 211] width 58 height 50
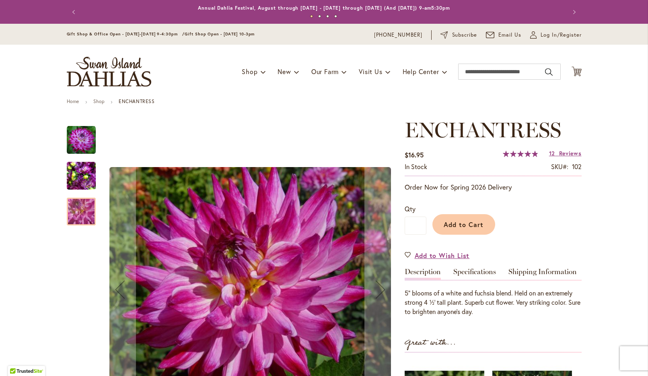
click at [81, 136] on img "Enchantress" at bounding box center [81, 140] width 29 height 29
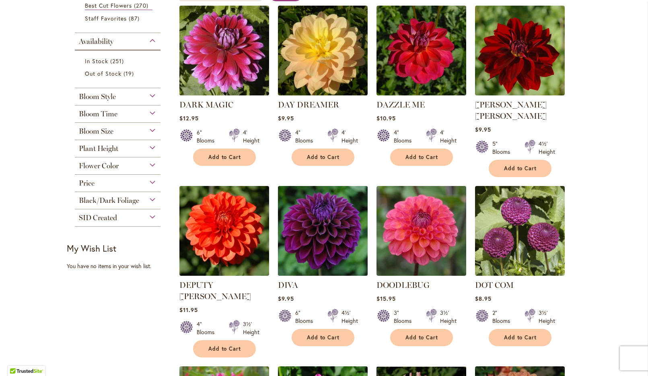
scroll to position [185, 0]
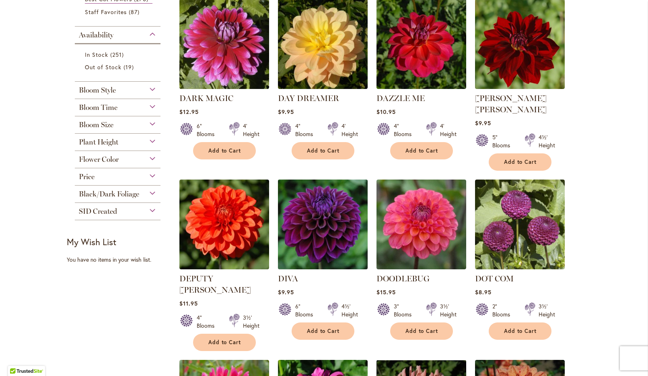
click at [315, 244] on img at bounding box center [323, 224] width 94 height 94
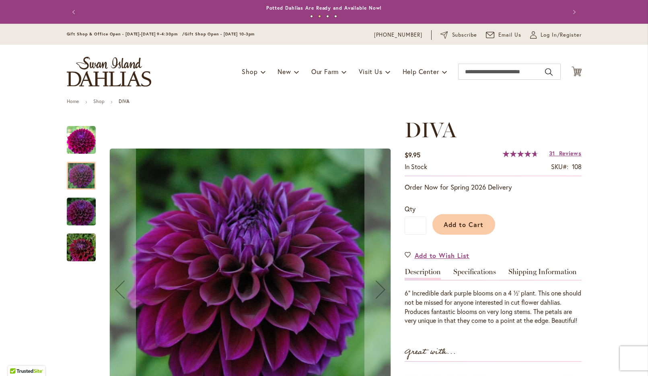
click at [81, 179] on div at bounding box center [81, 176] width 29 height 28
click at [82, 213] on img "Diva" at bounding box center [81, 211] width 58 height 39
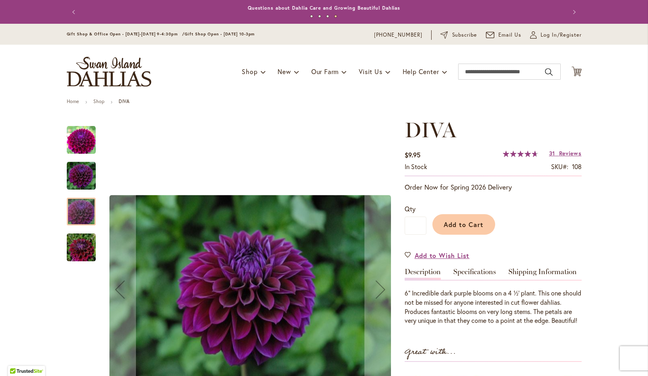
click at [82, 140] on img "Diva" at bounding box center [81, 140] width 29 height 29
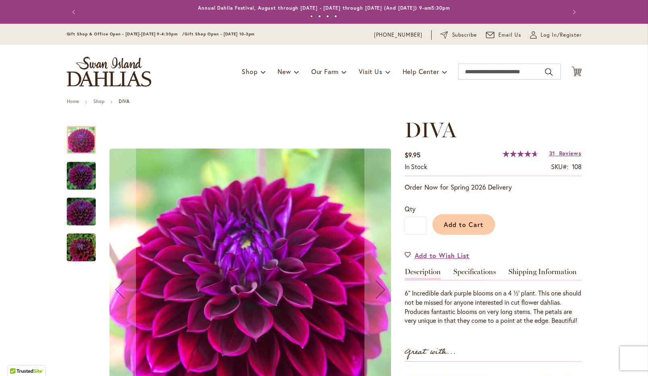
click at [76, 183] on img "Diva" at bounding box center [81, 175] width 29 height 29
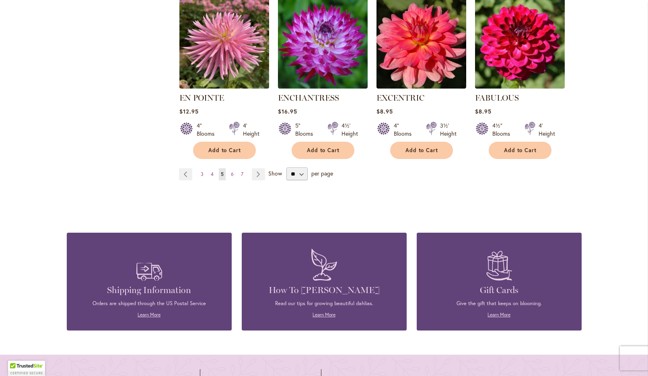
scroll to position [718, 0]
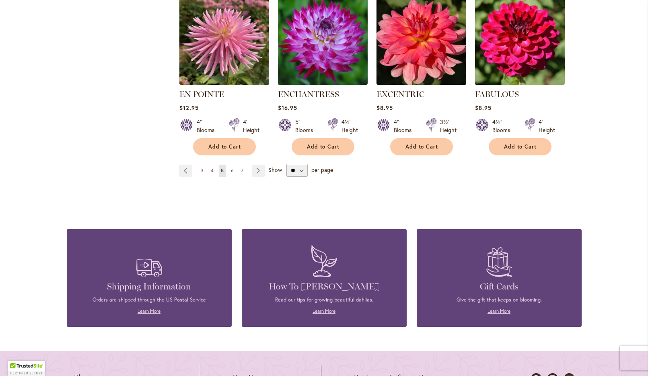
click at [233, 173] on span "6" at bounding box center [232, 170] width 3 height 6
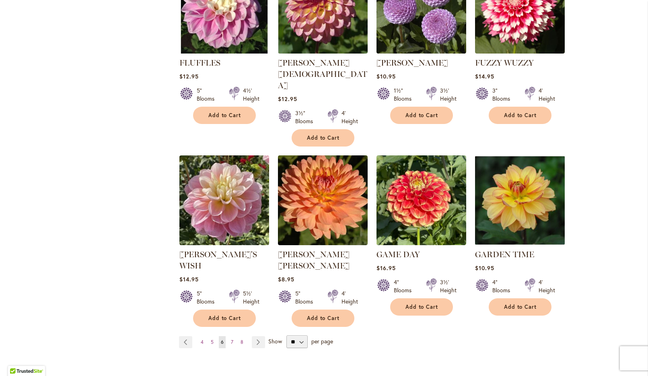
scroll to position [578, 0]
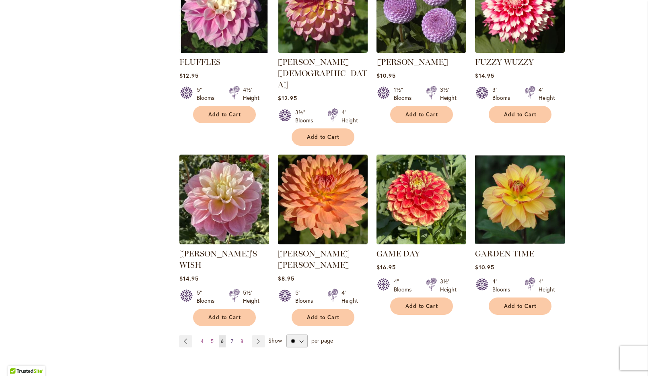
click at [233, 344] on span "7" at bounding box center [232, 341] width 2 height 6
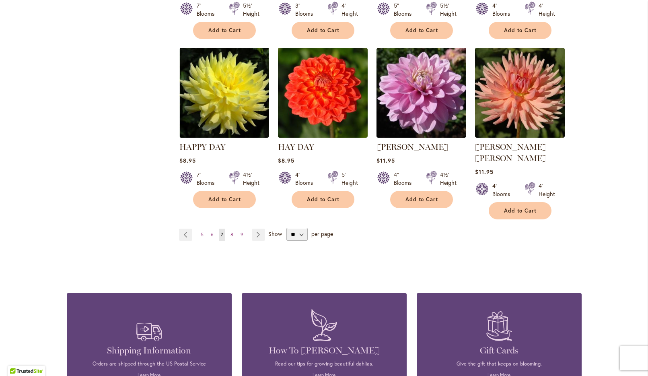
scroll to position [667, 0]
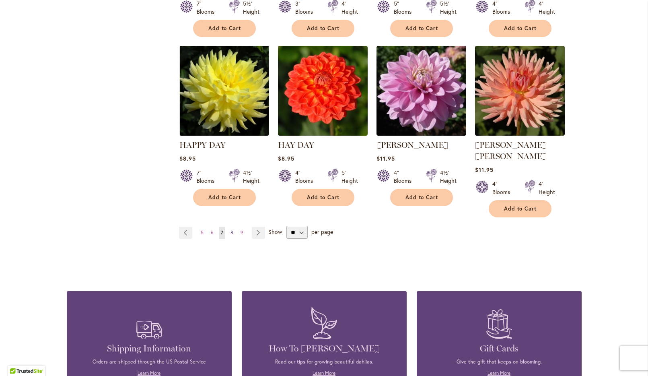
click at [235, 239] on link "Page 8" at bounding box center [231, 232] width 7 height 12
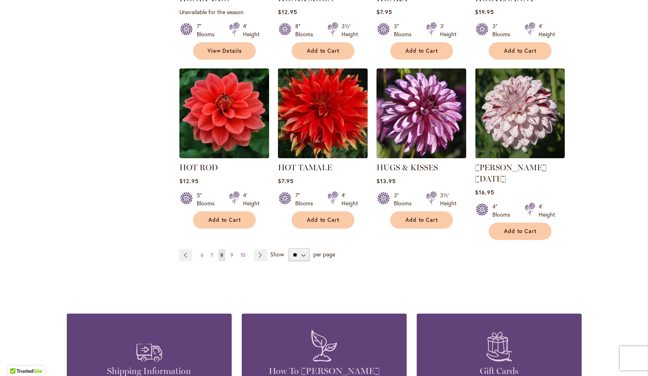
scroll to position [662, 0]
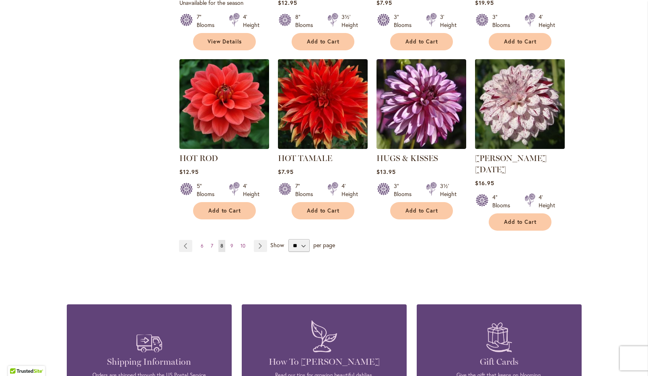
click at [542, 132] on img at bounding box center [520, 104] width 94 height 94
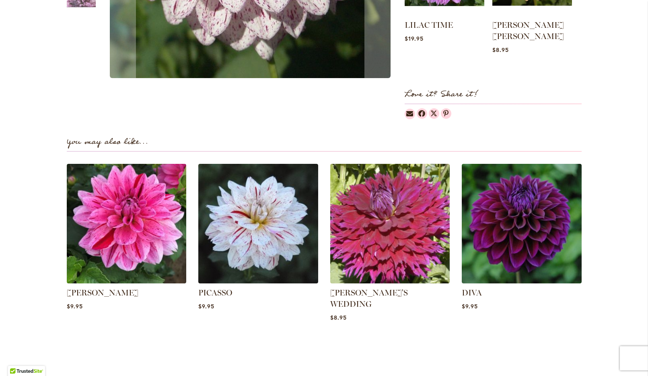
scroll to position [474, 0]
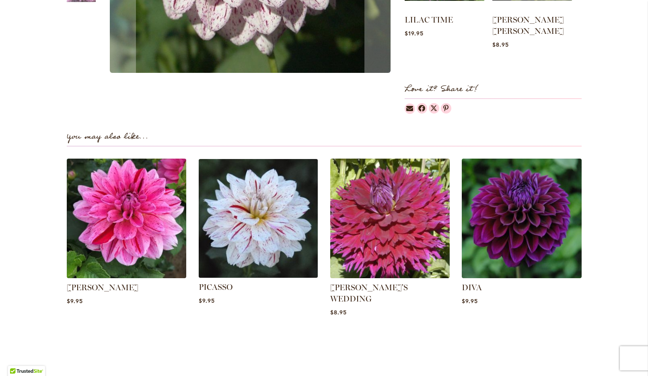
click at [271, 219] on img at bounding box center [258, 218] width 125 height 125
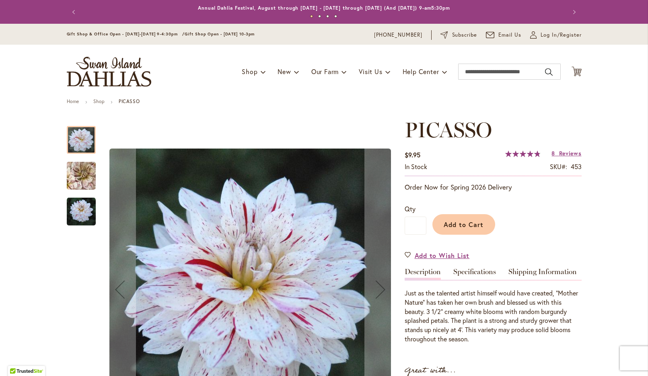
click at [87, 216] on img "PICASSO" at bounding box center [81, 211] width 29 height 29
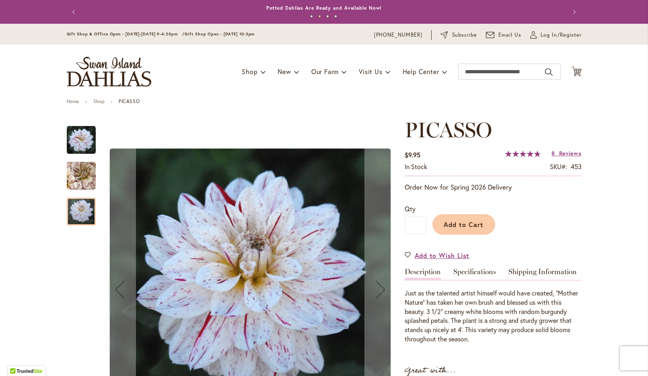
click at [84, 140] on img "PICASSO" at bounding box center [81, 140] width 29 height 29
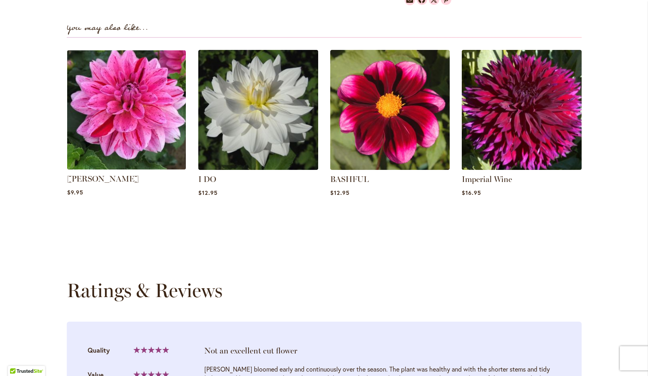
scroll to position [655, 0]
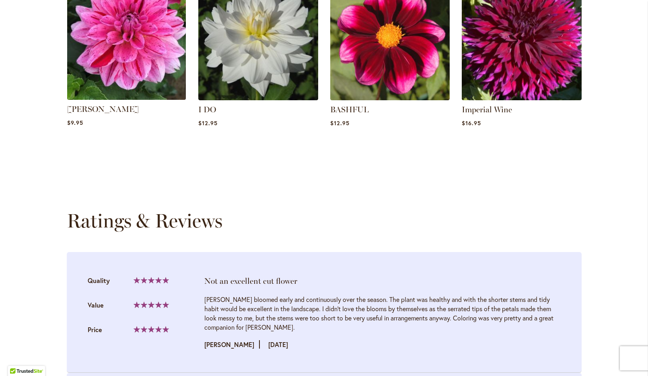
click at [126, 60] on img at bounding box center [126, 40] width 125 height 125
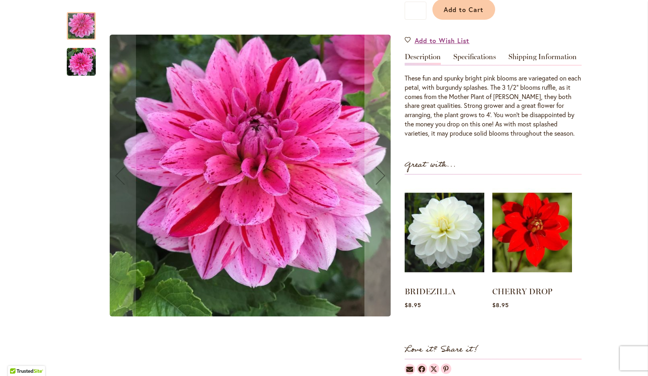
scroll to position [216, 0]
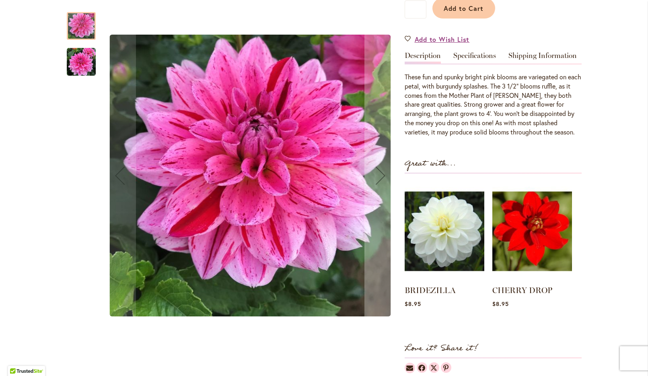
click at [88, 59] on img "CHA CHING" at bounding box center [81, 61] width 29 height 29
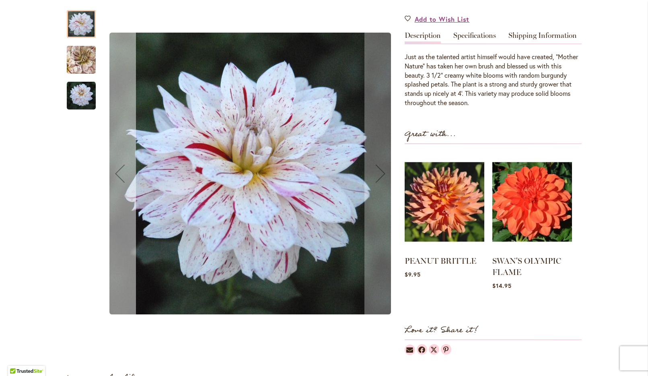
scroll to position [315, 0]
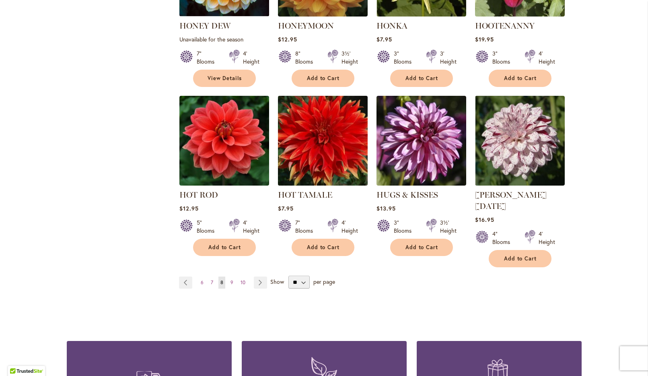
scroll to position [641, 0]
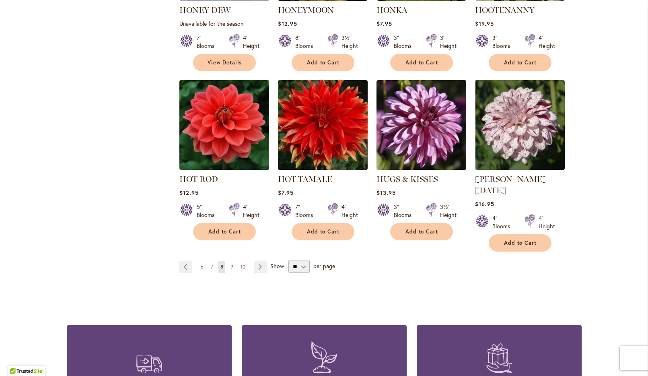
click at [232, 270] on span "9" at bounding box center [231, 266] width 3 height 6
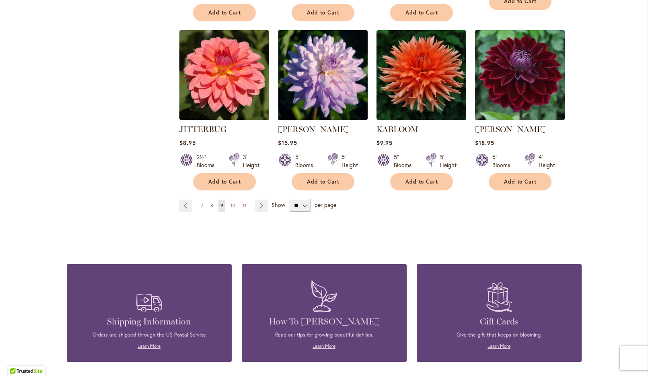
scroll to position [699, 0]
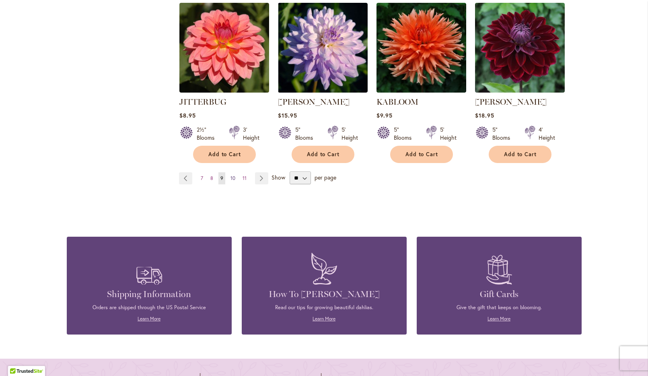
click at [234, 181] on span "10" at bounding box center [232, 178] width 5 height 6
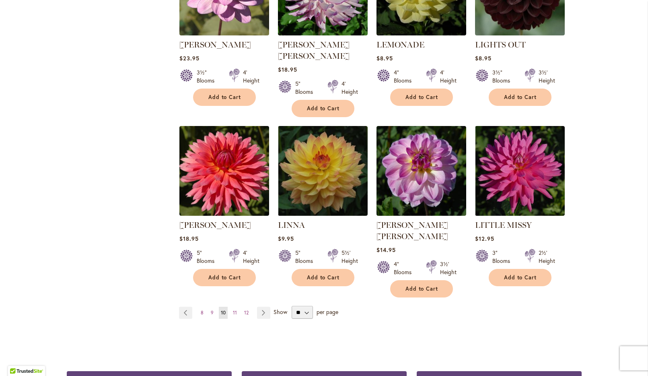
scroll to position [578, 0]
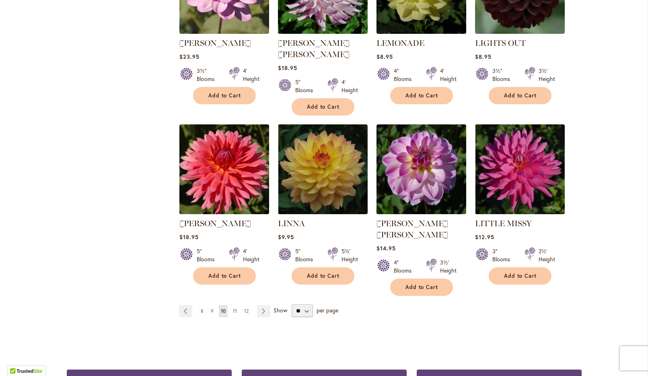
click at [237, 314] on span "11" at bounding box center [235, 311] width 4 height 6
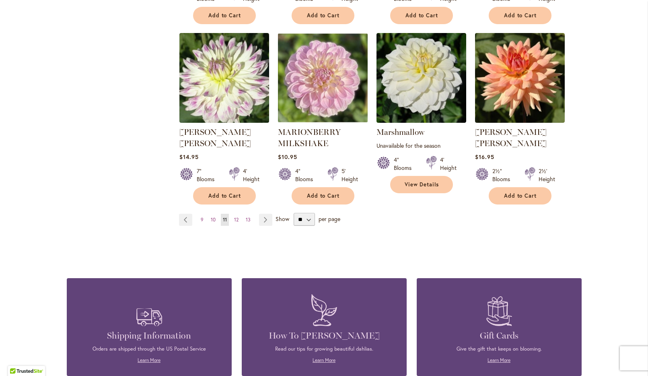
scroll to position [677, 0]
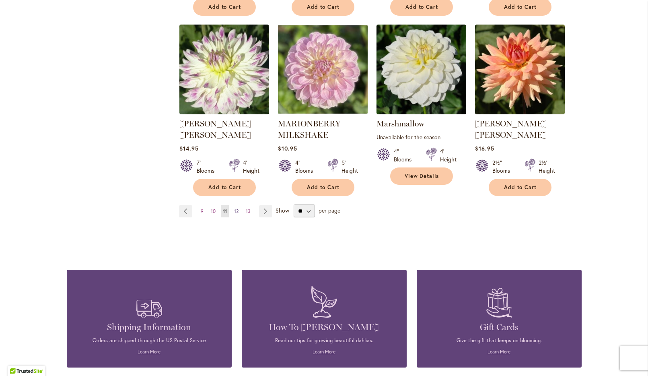
click at [239, 214] on span "12" at bounding box center [236, 211] width 4 height 6
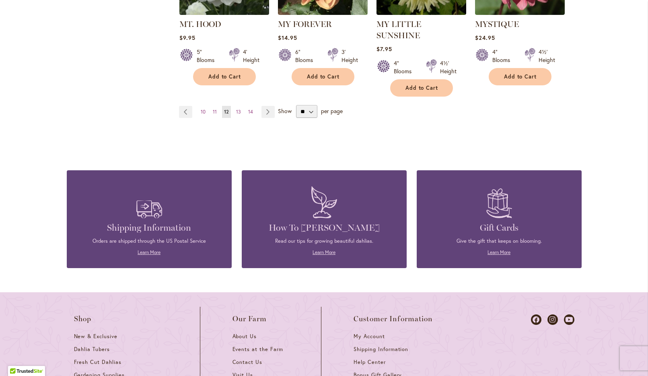
scroll to position [799, 0]
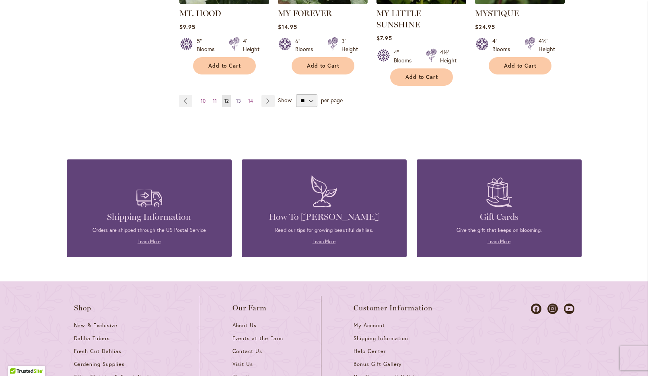
click at [241, 104] on span "13" at bounding box center [238, 101] width 5 height 6
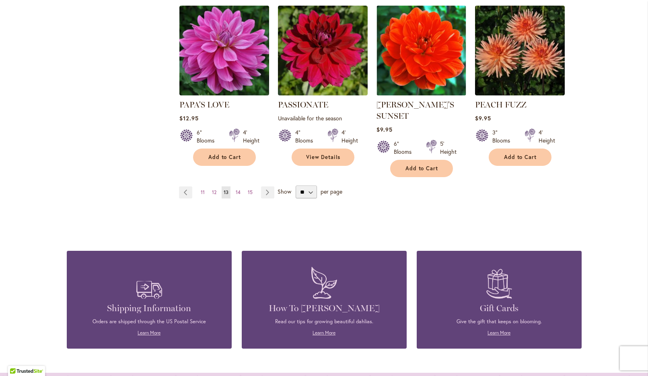
scroll to position [691, 0]
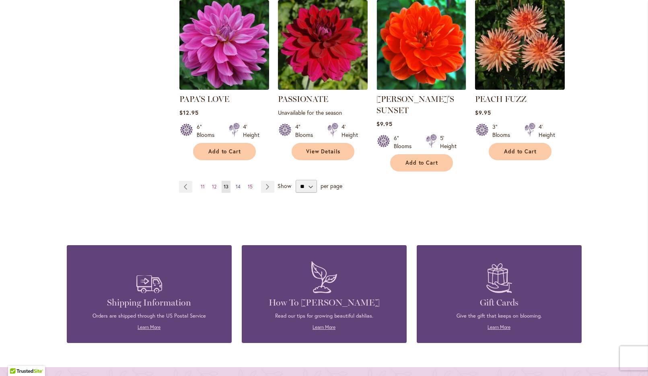
click at [241, 189] on span "14" at bounding box center [238, 186] width 5 height 6
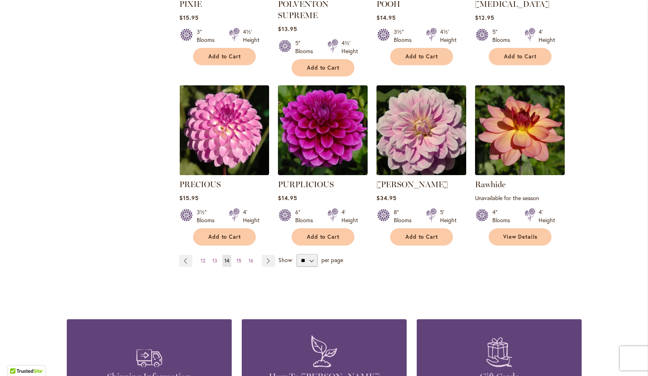
scroll to position [670, 0]
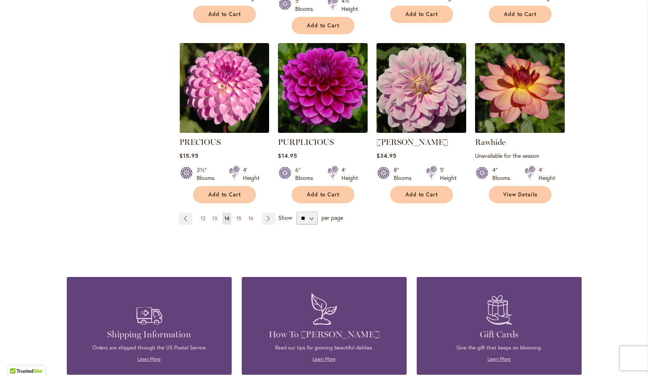
click at [241, 221] on span "15" at bounding box center [239, 218] width 5 height 6
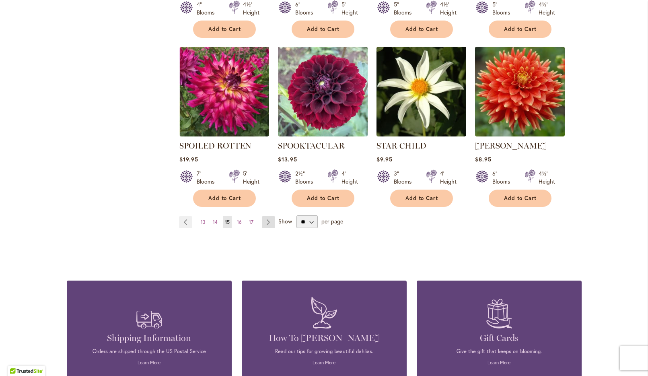
scroll to position [645, 0]
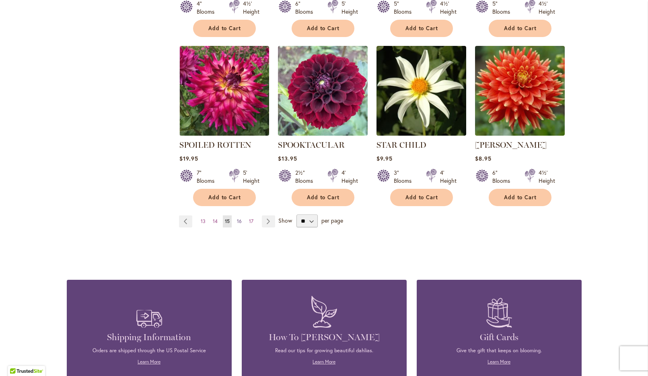
click at [242, 224] on span "16" at bounding box center [239, 221] width 5 height 6
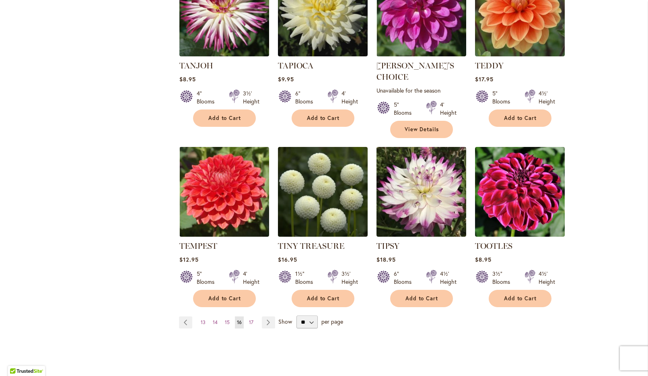
scroll to position [570, 0]
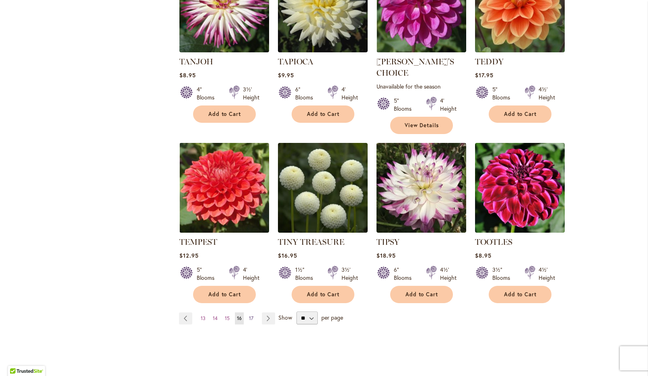
click at [253, 321] on span "17" at bounding box center [251, 318] width 4 height 6
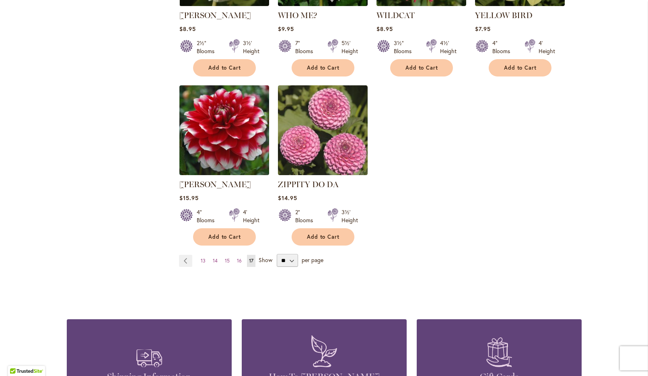
scroll to position [631, 0]
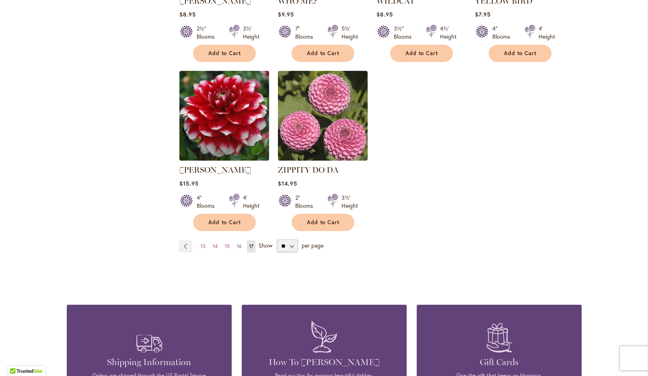
click at [242, 249] on span "16" at bounding box center [239, 246] width 5 height 6
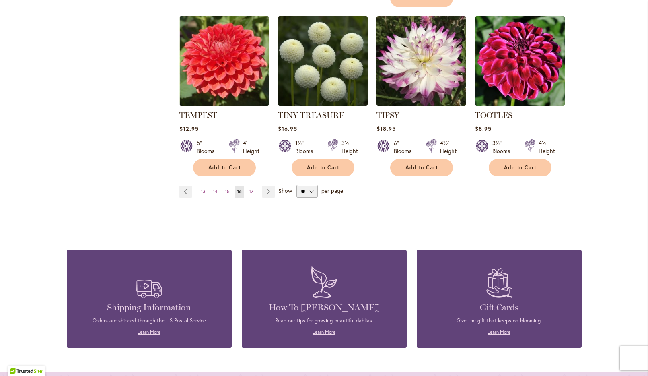
scroll to position [627, 0]
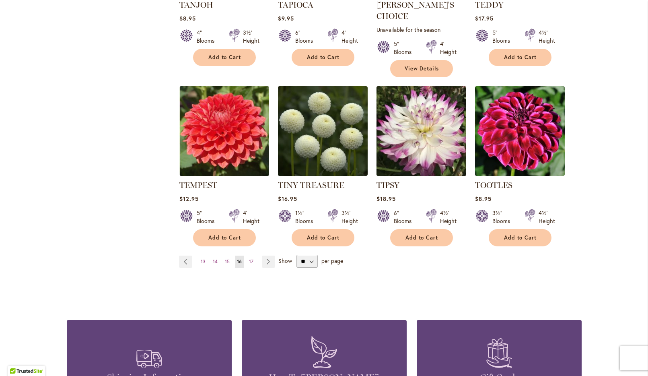
click at [420, 134] on img at bounding box center [421, 131] width 94 height 94
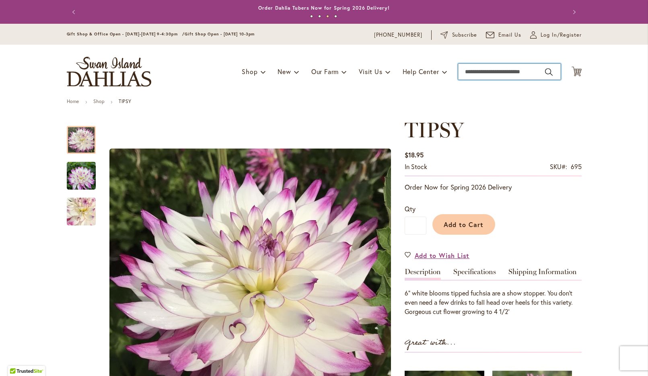
click at [473, 76] on input "Search" at bounding box center [509, 72] width 103 height 16
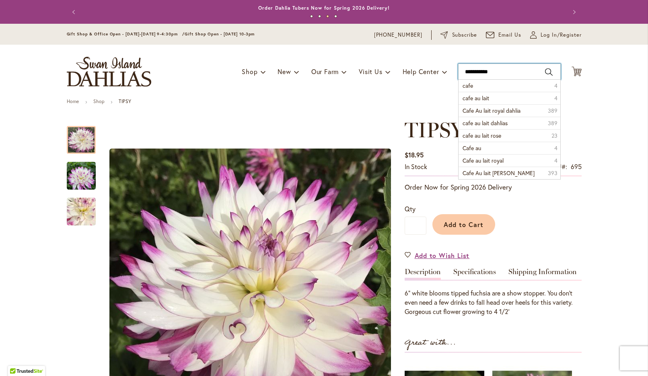
type input "**********"
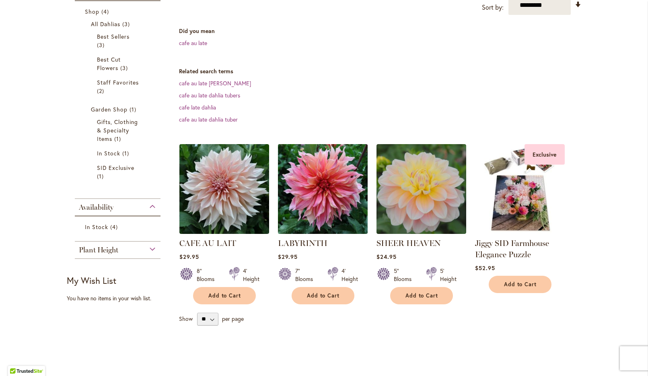
scroll to position [158, 0]
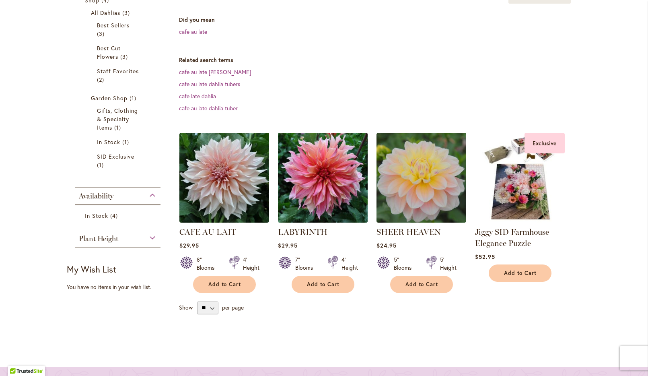
click at [320, 222] on img at bounding box center [323, 177] width 94 height 94
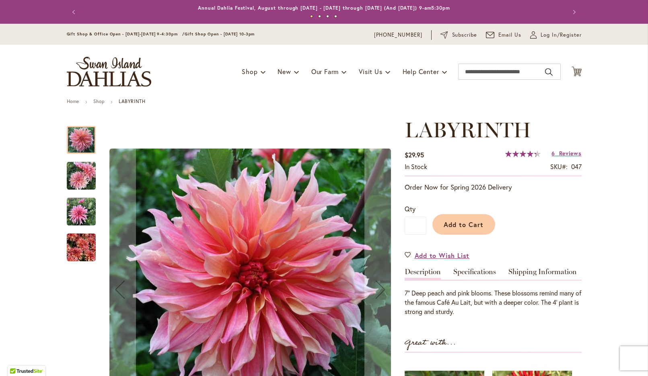
click at [80, 182] on img "Labyrinth" at bounding box center [81, 175] width 29 height 29
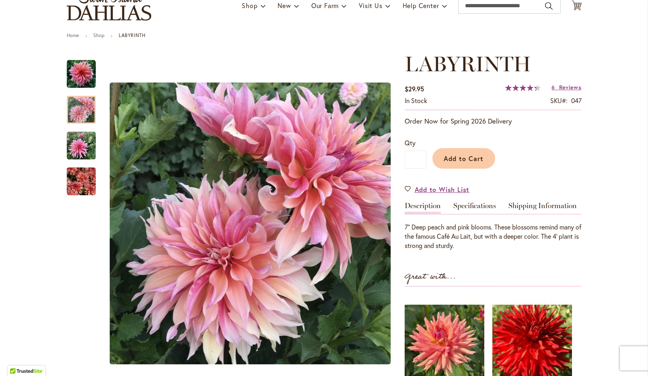
scroll to position [68, 0]
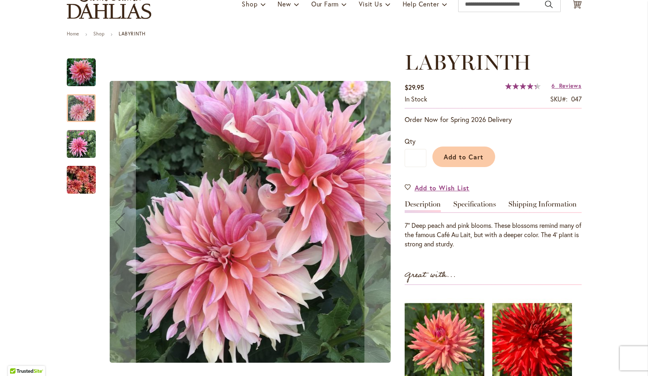
click at [81, 108] on div at bounding box center [81, 108] width 29 height 28
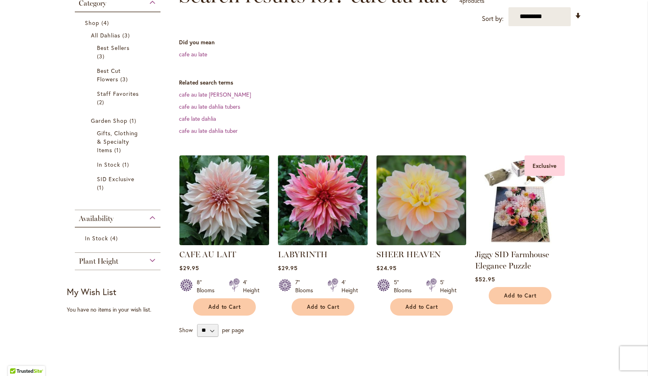
scroll to position [144, 0]
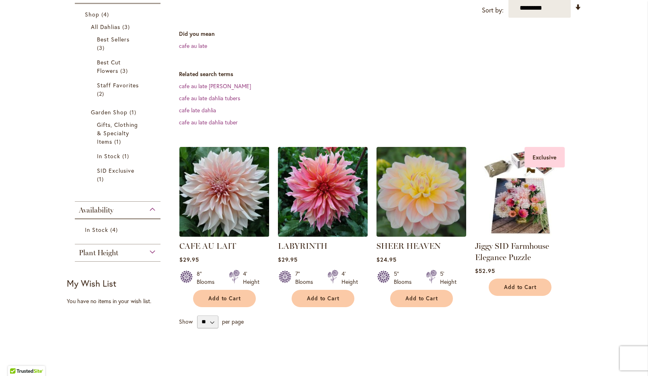
click at [241, 218] on img at bounding box center [224, 191] width 94 height 94
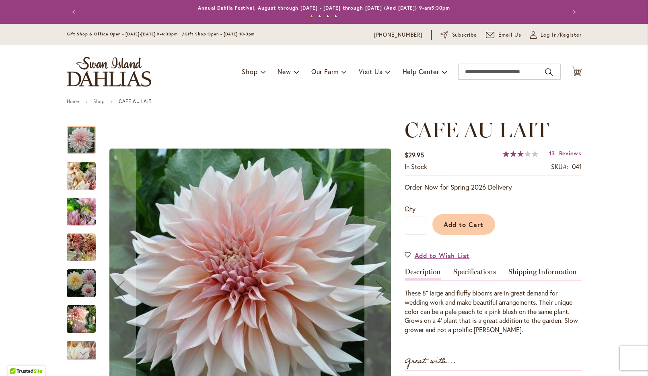
click at [84, 180] on img "Café Au Lait" at bounding box center [81, 175] width 29 height 39
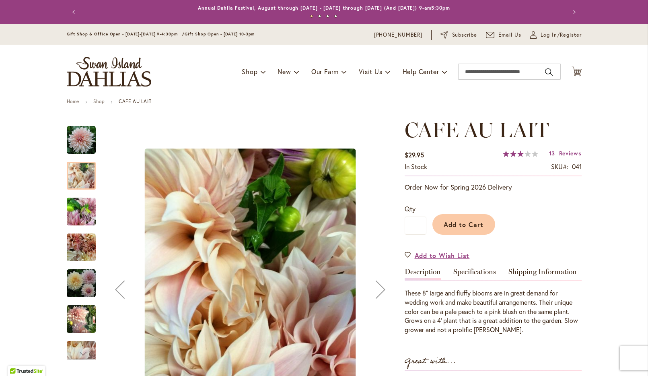
click at [84, 216] on img "Café Au Lait" at bounding box center [81, 211] width 29 height 39
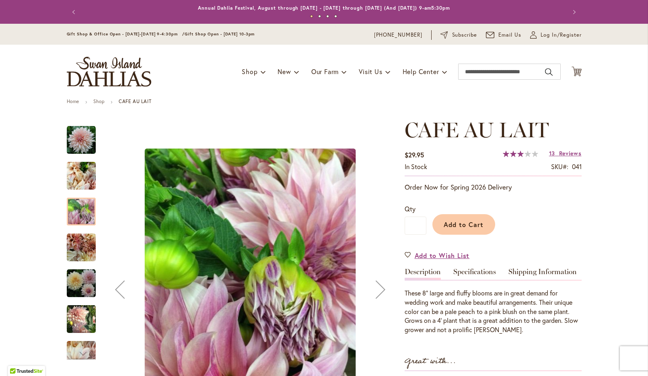
click at [83, 243] on img "Café Au Lait" at bounding box center [81, 247] width 29 height 29
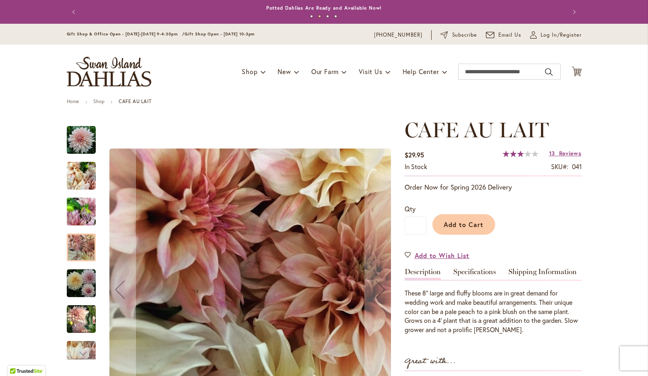
click at [82, 284] on img "Café Au Lait" at bounding box center [81, 283] width 29 height 29
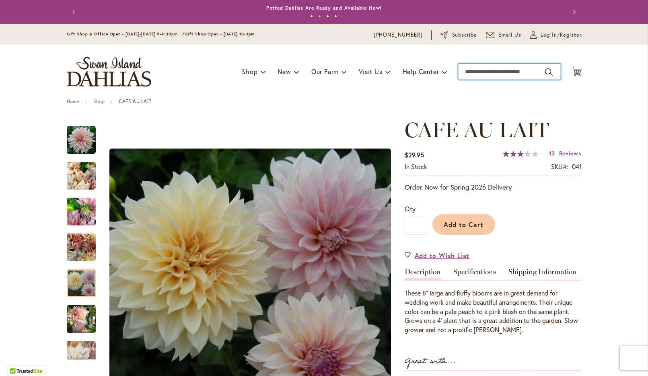
click at [469, 76] on input "Search" at bounding box center [509, 72] width 103 height 16
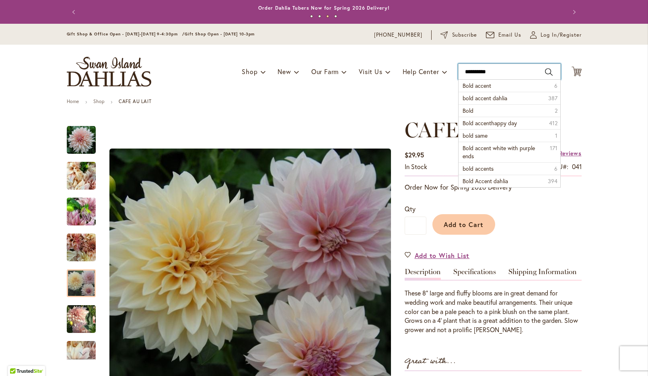
type input "**********"
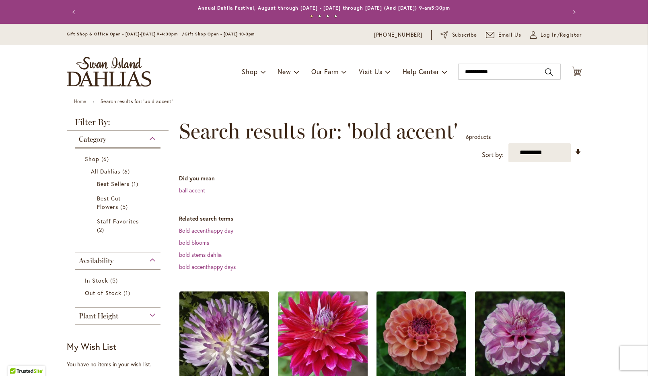
scroll to position [110, 0]
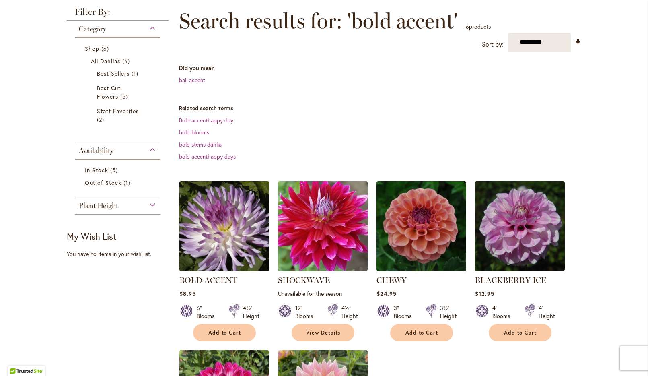
click at [211, 255] on img at bounding box center [224, 226] width 94 height 94
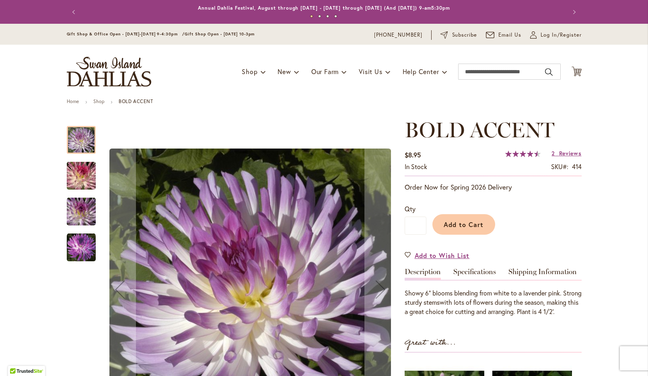
click at [86, 176] on img "BOLD ACCENT" at bounding box center [81, 175] width 58 height 39
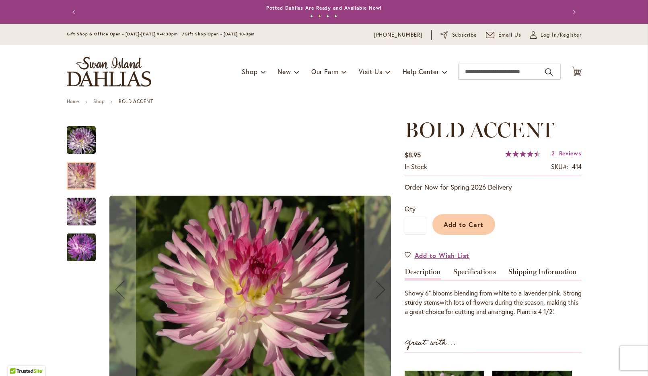
click at [84, 204] on img "BOLD ACCENT" at bounding box center [81, 211] width 58 height 39
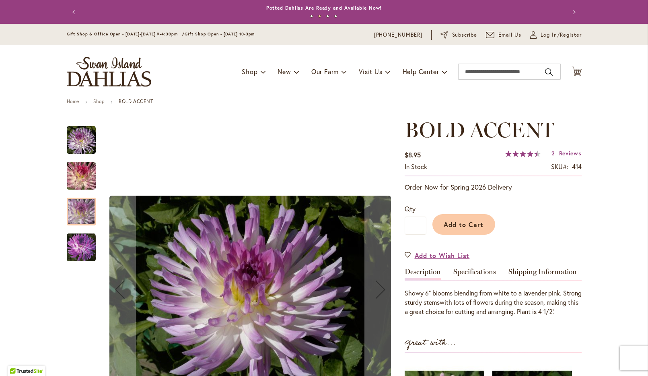
click at [82, 243] on img "BOLD ACCENT" at bounding box center [81, 247] width 29 height 29
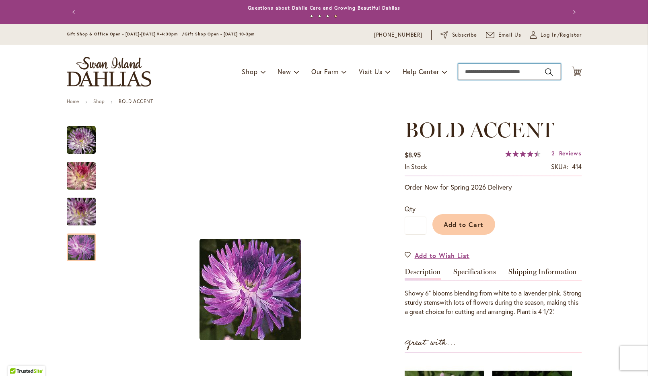
click at [483, 76] on input "Search" at bounding box center [509, 72] width 103 height 16
type input "**********"
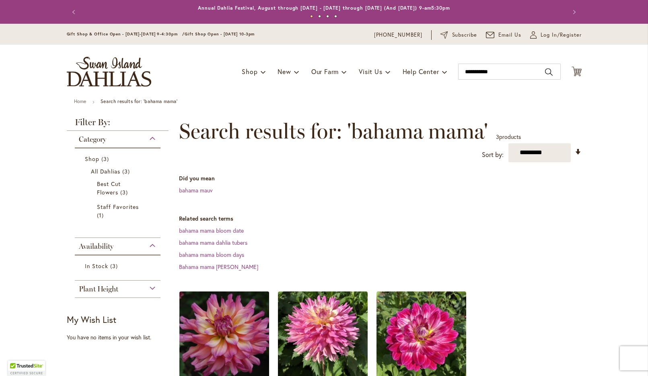
click at [208, 360] on img at bounding box center [224, 336] width 94 height 94
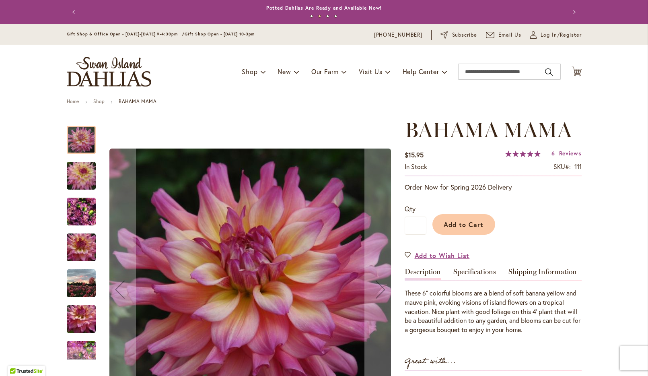
click at [80, 176] on img "Bahama Mama" at bounding box center [81, 175] width 58 height 39
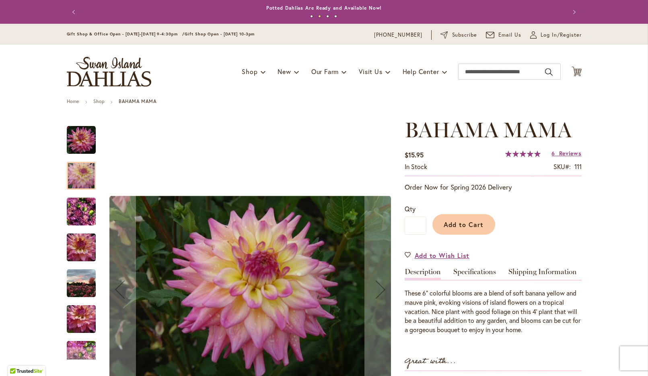
click at [79, 313] on img "Bahama Mama" at bounding box center [81, 319] width 58 height 39
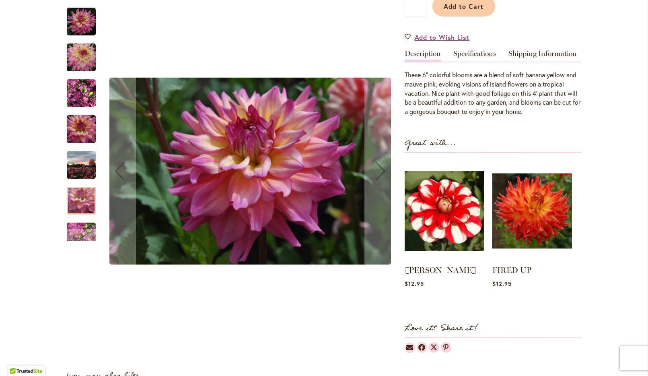
scroll to position [219, 0]
